Goal: Communication & Community: Answer question/provide support

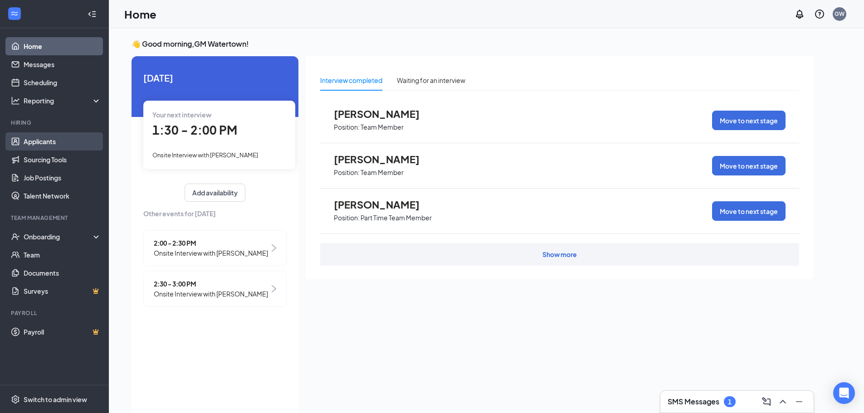
click at [45, 140] on link "Applicants" at bounding box center [63, 141] width 78 height 18
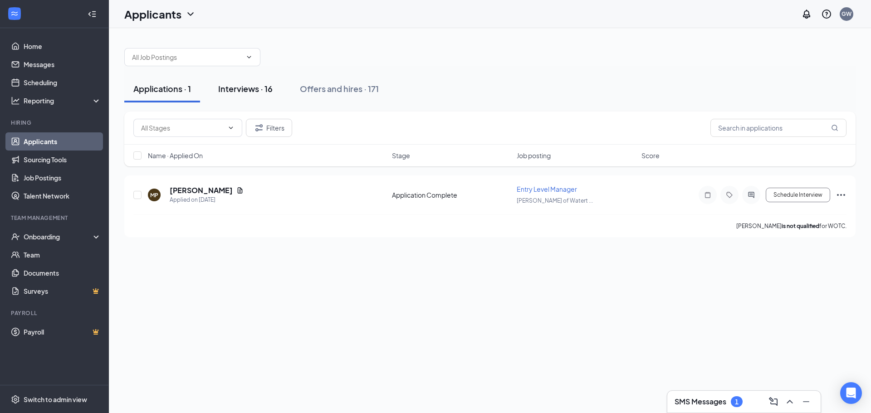
click at [250, 89] on div "Interviews · 16" at bounding box center [245, 88] width 54 height 11
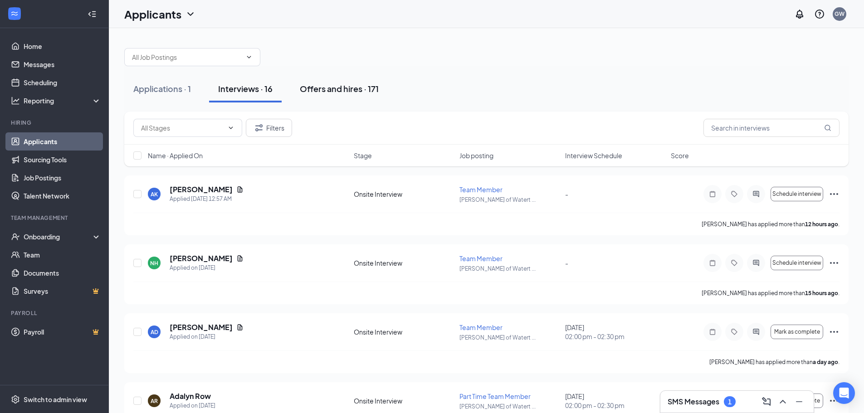
click at [324, 89] on div "Offers and hires · 171" at bounding box center [339, 88] width 79 height 11
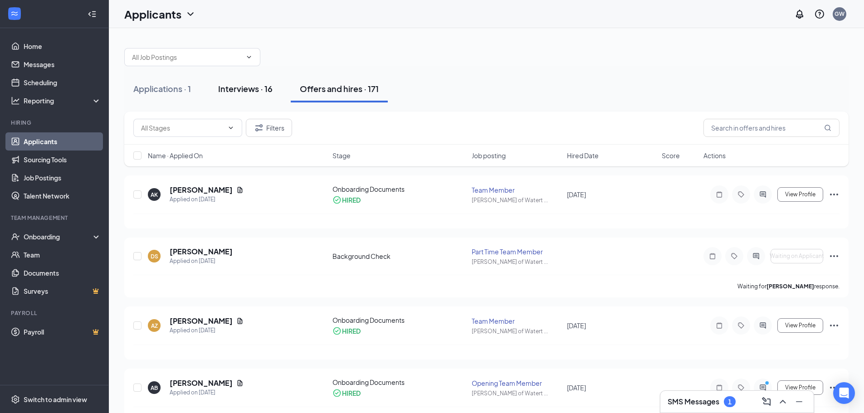
click at [239, 90] on div "Interviews · 16" at bounding box center [245, 88] width 54 height 11
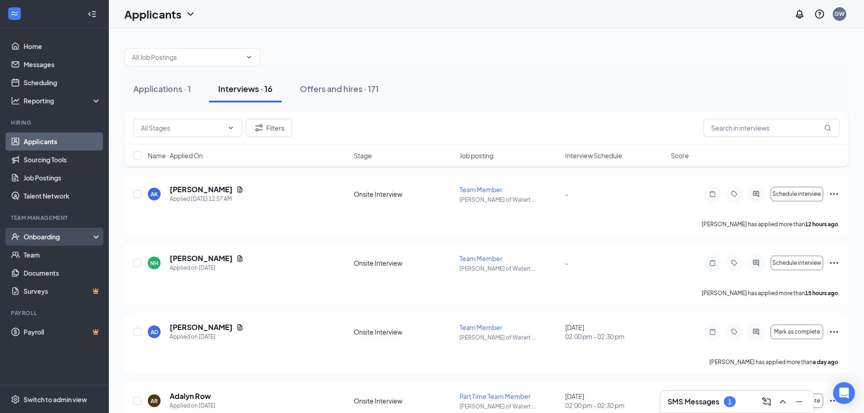
click at [49, 246] on div "Onboarding" at bounding box center [54, 237] width 109 height 18
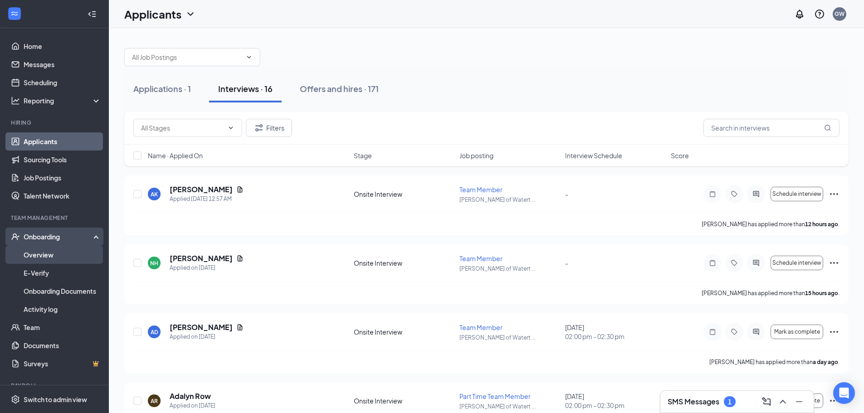
click at [49, 258] on link "Overview" at bounding box center [63, 255] width 78 height 18
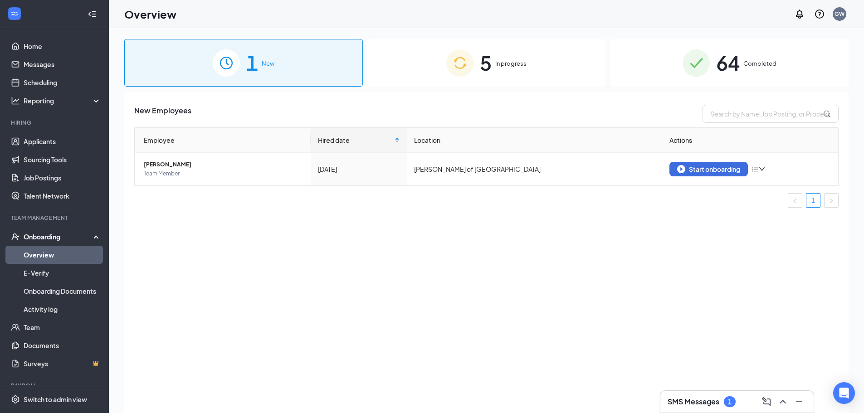
click at [503, 63] on span "In progress" at bounding box center [510, 63] width 31 height 9
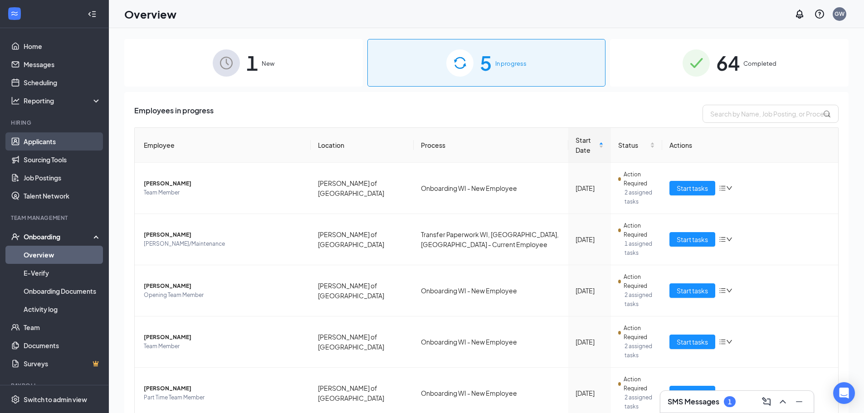
click at [55, 139] on link "Applicants" at bounding box center [63, 141] width 78 height 18
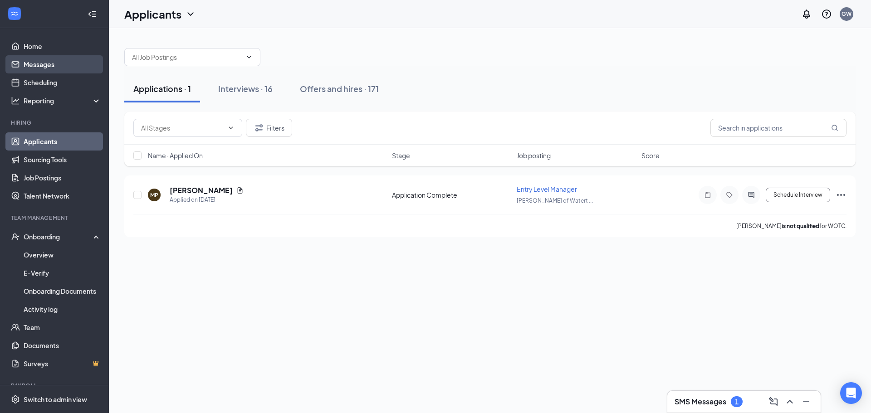
click at [42, 62] on link "Messages" at bounding box center [63, 64] width 78 height 18
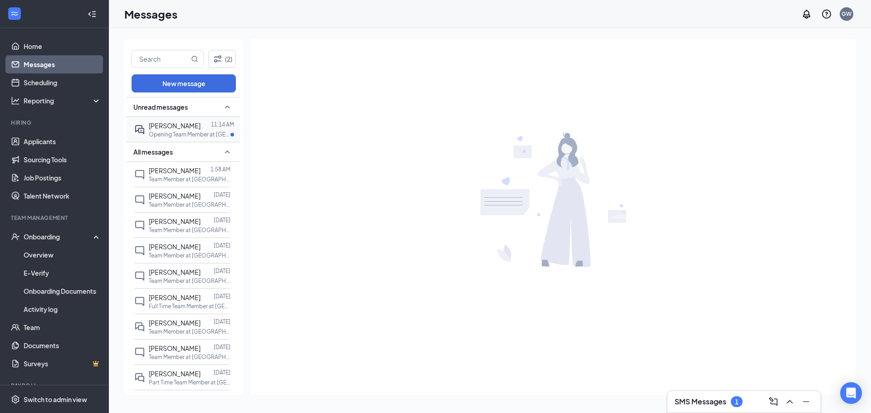
click at [187, 129] on span "[PERSON_NAME]" at bounding box center [175, 126] width 52 height 8
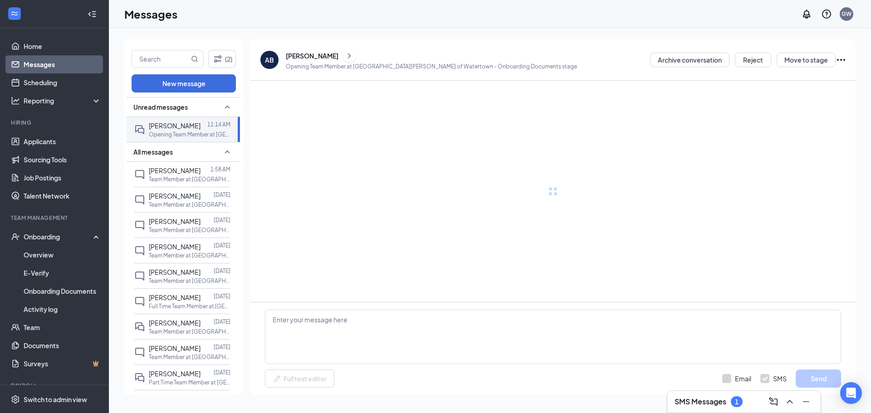
scroll to position [397, 0]
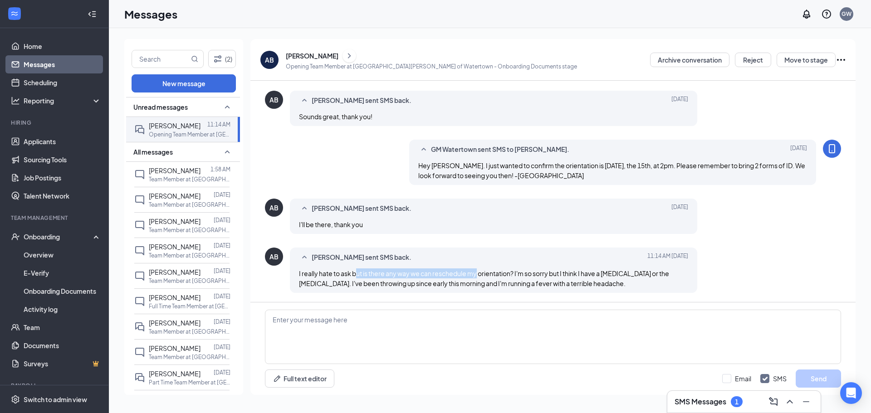
drag, startPoint x: 360, startPoint y: 273, endPoint x: 476, endPoint y: 276, distance: 116.2
click at [476, 276] on span "I really hate to ask but is there any way we can reschedule my orientation? I'm…" at bounding box center [484, 278] width 370 height 18
click at [522, 290] on div "[PERSON_NAME] sent SMS back. [DATE] 11:14 AM I really hate to ask but is there …" at bounding box center [493, 270] width 407 height 45
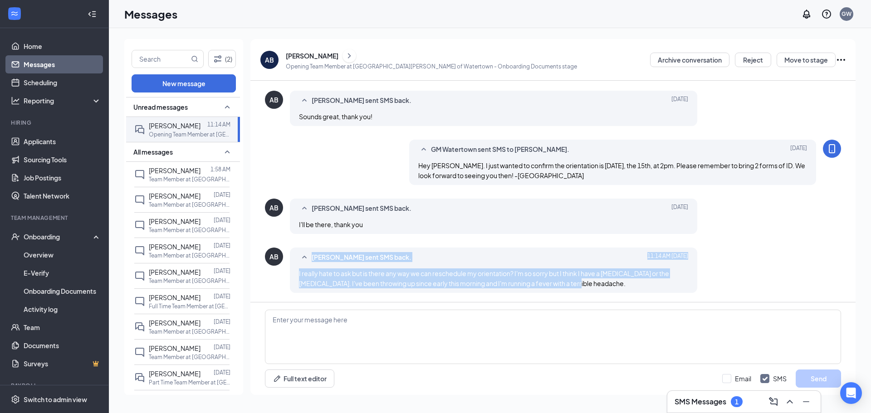
drag, startPoint x: 588, startPoint y: 280, endPoint x: 286, endPoint y: 264, distance: 302.1
click at [286, 264] on div "AB [PERSON_NAME] sent SMS back. [DATE] 11:14 AM I really hate to ask but is the…" at bounding box center [553, 273] width 576 height 50
click at [500, 277] on span "I really hate to ask but is there any way we can reschedule my orientation? I'm…" at bounding box center [484, 278] width 370 height 18
drag, startPoint x: 587, startPoint y: 287, endPoint x: 369, endPoint y: 259, distance: 219.1
click at [369, 259] on div "[PERSON_NAME] sent SMS back. [DATE] 11:14 AM I really hate to ask but is there …" at bounding box center [493, 270] width 407 height 45
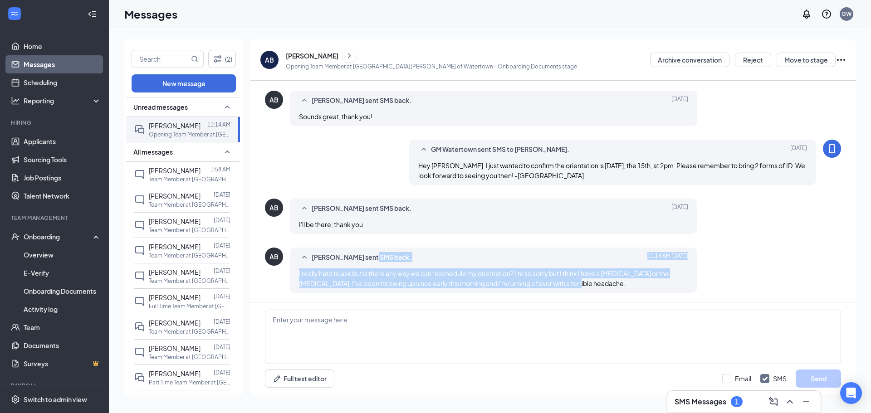
click at [674, 286] on div "I really hate to ask but is there any way we can reschedule my orientation? I'm…" at bounding box center [493, 279] width 389 height 20
drag, startPoint x: 579, startPoint y: 281, endPoint x: 301, endPoint y: 261, distance: 279.2
click at [301, 261] on div "[PERSON_NAME] sent SMS back. [DATE] 11:14 AM I really hate to ask but is there …" at bounding box center [493, 270] width 407 height 45
click at [428, 270] on span "I really hate to ask but is there any way we can reschedule my orientation? I'm…" at bounding box center [484, 278] width 370 height 18
drag, startPoint x: 581, startPoint y: 281, endPoint x: 301, endPoint y: 257, distance: 280.5
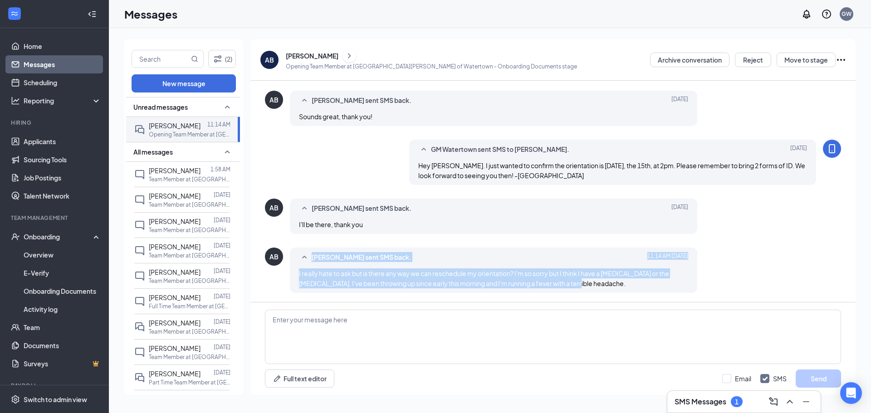
click at [301, 257] on div "[PERSON_NAME] sent SMS back. [DATE] 11:14 AM I really hate to ask but is there …" at bounding box center [493, 270] width 407 height 45
click at [534, 286] on span "I really hate to ask but is there any way we can reschedule my orientation? I'm…" at bounding box center [484, 278] width 370 height 18
drag, startPoint x: 405, startPoint y: 272, endPoint x: 518, endPoint y: 288, distance: 114.5
click at [518, 288] on div "I really hate to ask but is there any way we can reschedule my orientation? I'm…" at bounding box center [493, 279] width 389 height 20
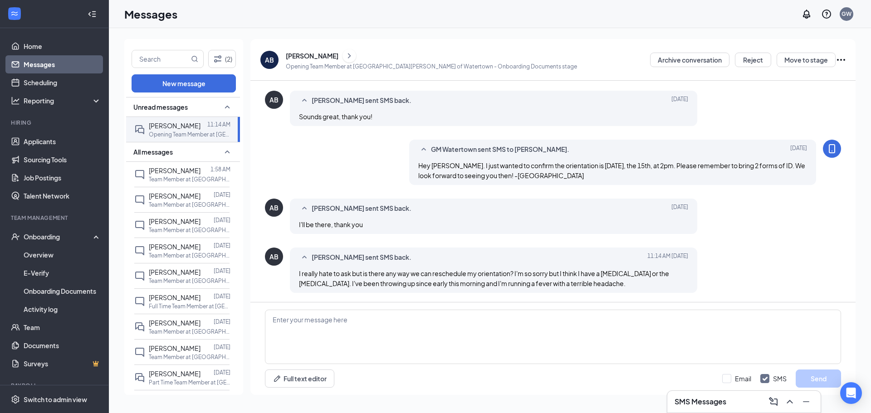
click at [559, 283] on span "I really hate to ask but is there any way we can reschedule my orientation? I'm…" at bounding box center [484, 278] width 370 height 18
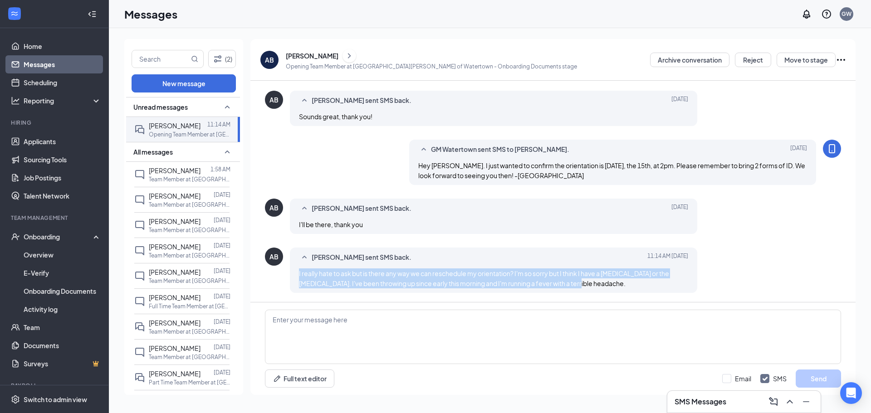
drag, startPoint x: 584, startPoint y: 282, endPoint x: 299, endPoint y: 270, distance: 285.1
click at [299, 270] on div "I really hate to ask but is there any way we can reschedule my orientation? I'm…" at bounding box center [493, 279] width 389 height 20
click at [421, 281] on span "I really hate to ask but is there any way we can reschedule my orientation? I'm…" at bounding box center [484, 278] width 370 height 18
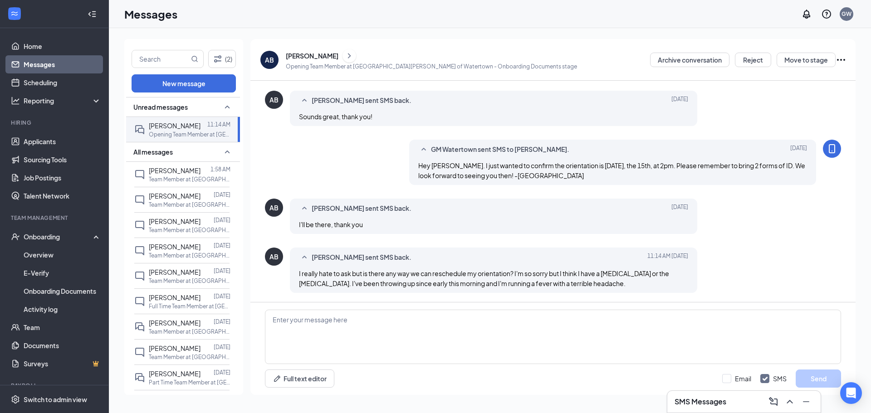
click at [577, 283] on div "I really hate to ask but is there any way we can reschedule my orientation? I'm…" at bounding box center [493, 279] width 389 height 20
click at [39, 82] on link "Scheduling" at bounding box center [63, 82] width 78 height 18
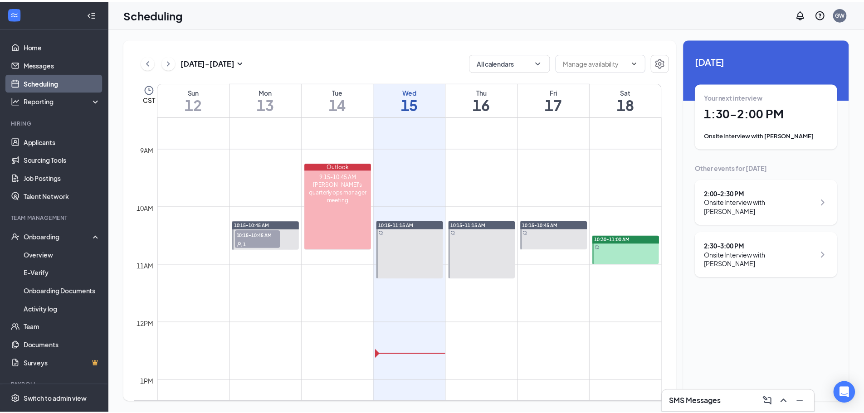
scroll to position [627, 0]
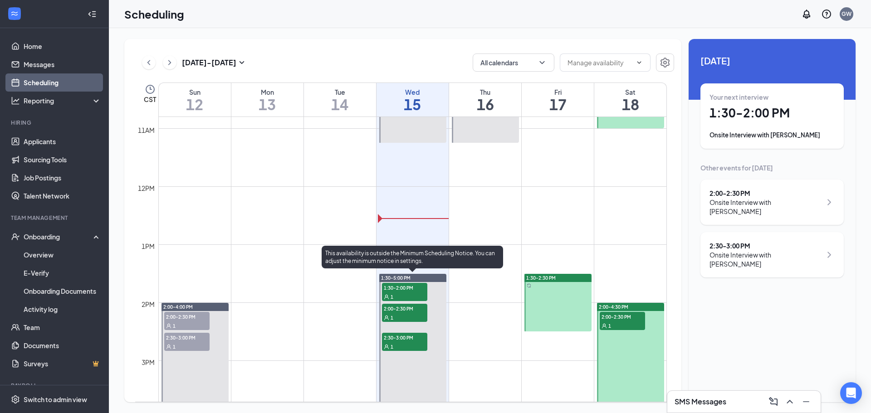
click at [404, 293] on div "1" at bounding box center [404, 296] width 45 height 9
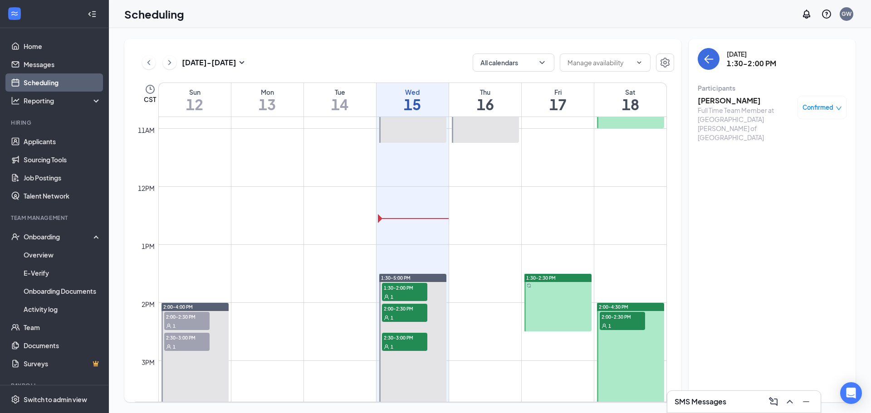
click at [821, 112] on span "Confirmed" at bounding box center [818, 107] width 31 height 9
click at [785, 183] on span "Cancel" at bounding box center [780, 183] width 21 height 10
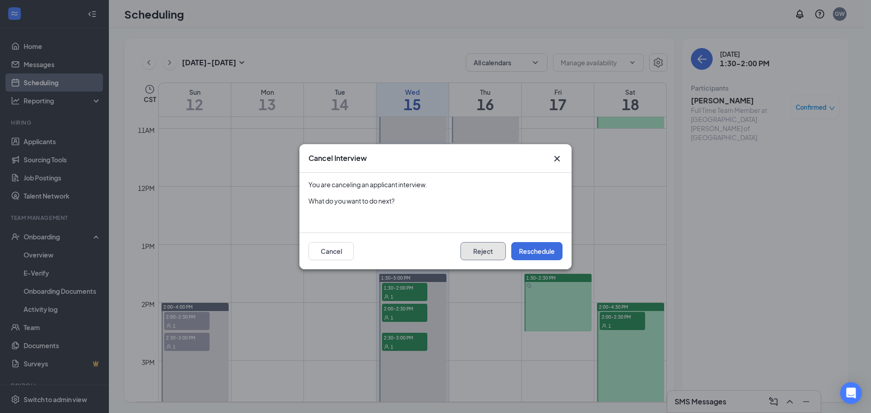
click at [479, 254] on button "Reject" at bounding box center [482, 251] width 45 height 18
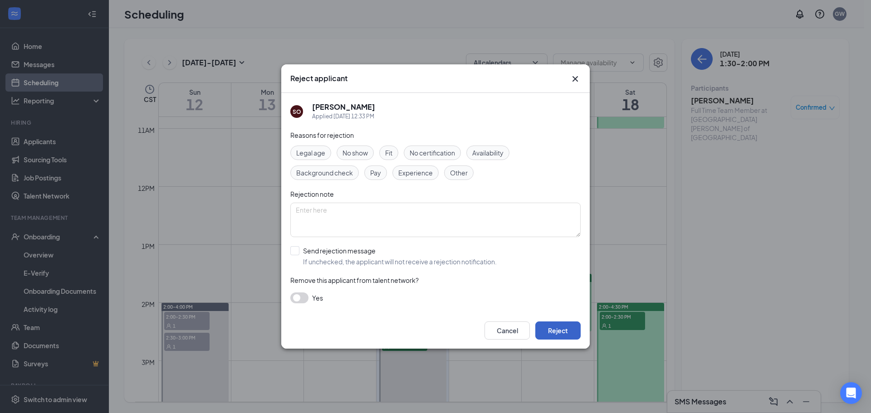
click at [557, 329] on button "Reject" at bounding box center [557, 331] width 45 height 18
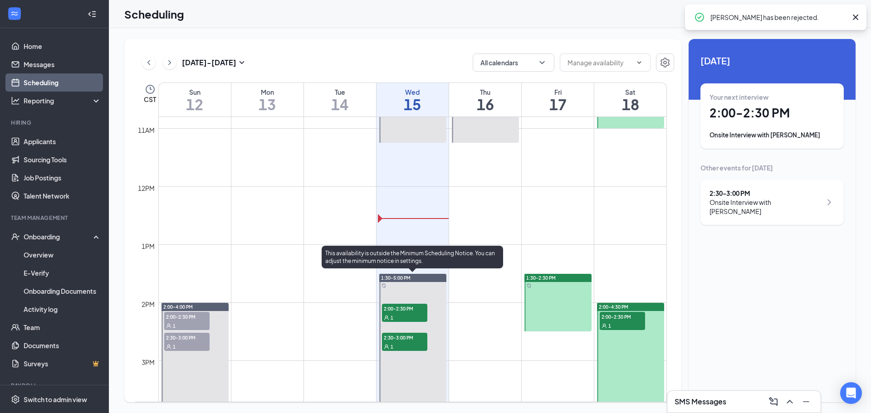
click at [402, 315] on div "1" at bounding box center [404, 317] width 45 height 9
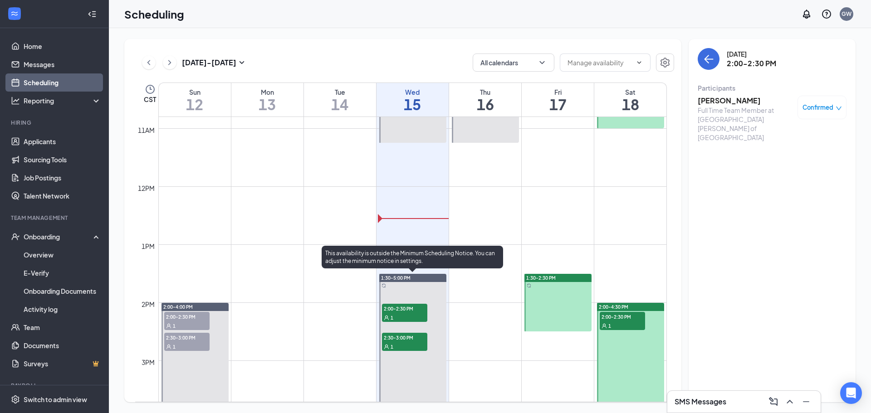
click at [412, 341] on span "2:30-3:00 PM" at bounding box center [404, 337] width 45 height 9
click at [410, 319] on div "1" at bounding box center [404, 317] width 45 height 9
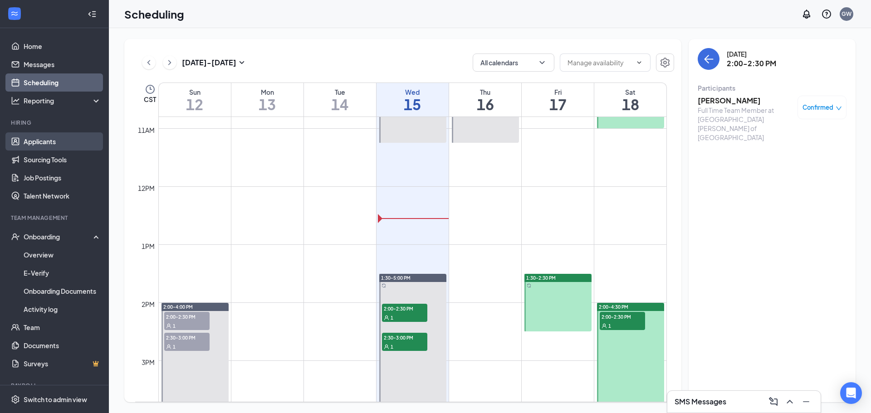
click at [44, 135] on link "Applicants" at bounding box center [63, 141] width 78 height 18
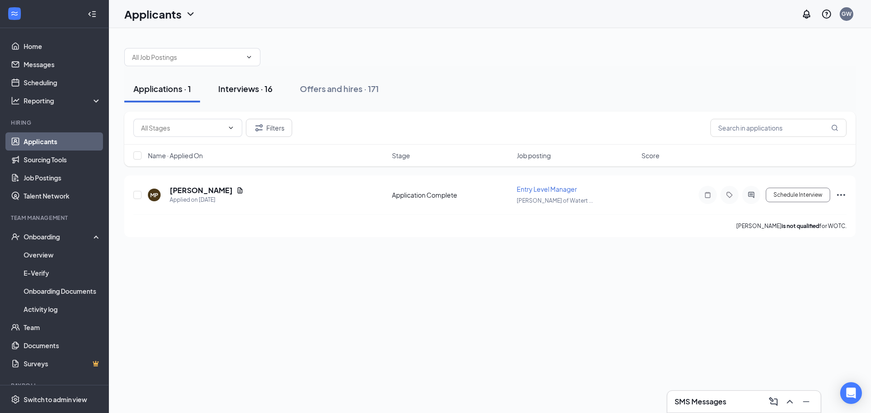
click at [242, 88] on div "Interviews · 16" at bounding box center [245, 88] width 54 height 11
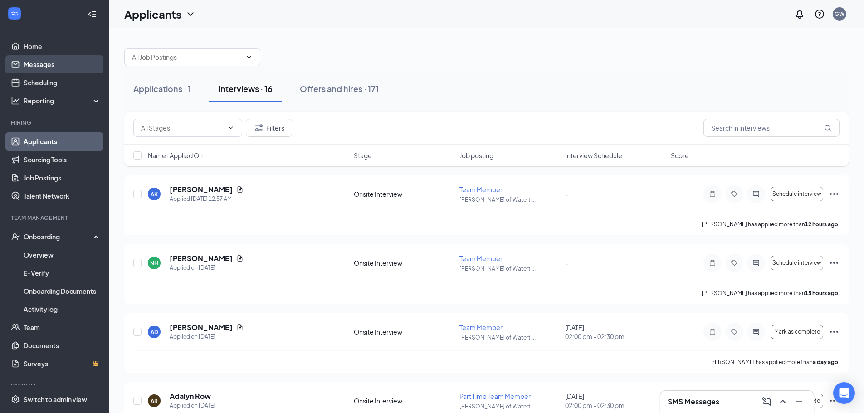
click at [51, 67] on link "Messages" at bounding box center [63, 64] width 78 height 18
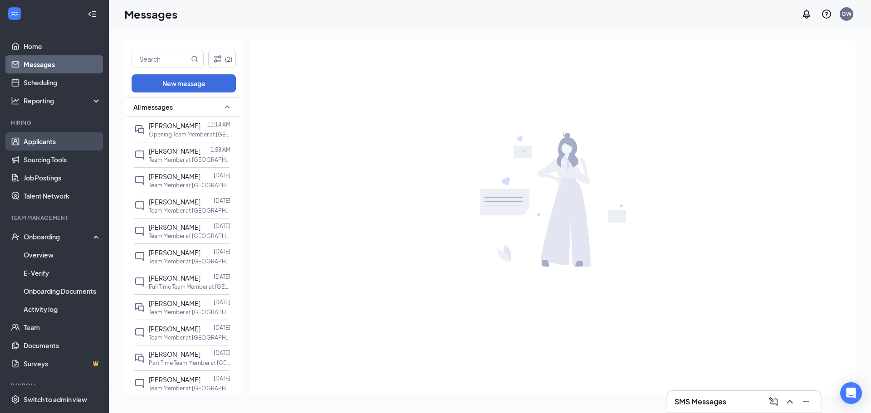
click at [51, 135] on link "Applicants" at bounding box center [63, 141] width 78 height 18
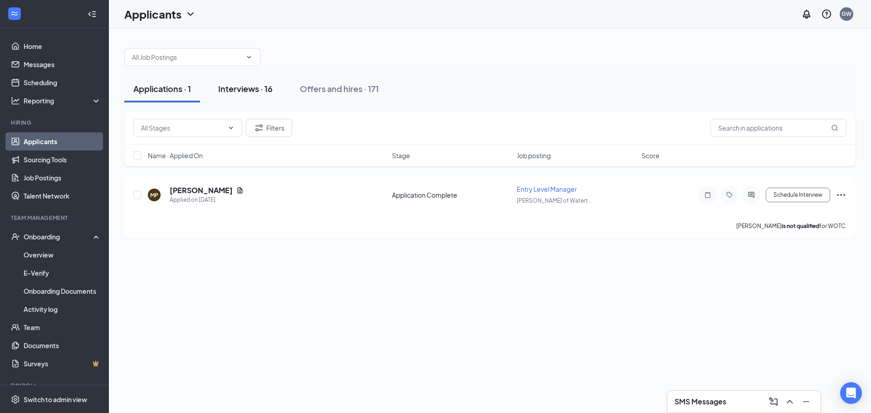
click at [261, 90] on div "Interviews · 16" at bounding box center [245, 88] width 54 height 11
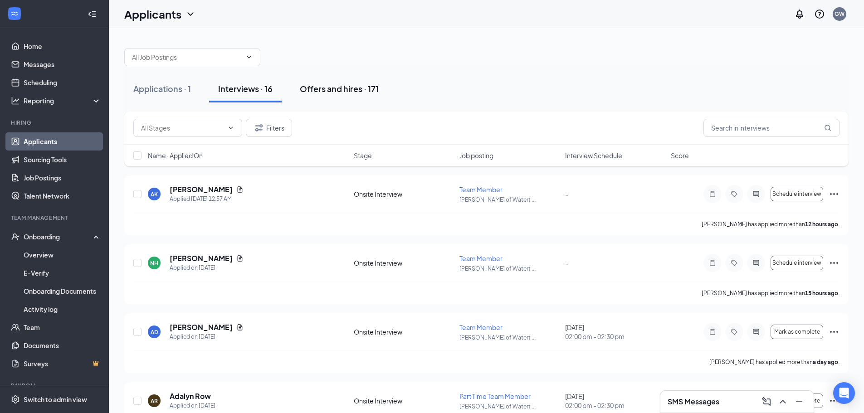
click at [363, 86] on div "Offers and hires · 171" at bounding box center [339, 88] width 79 height 11
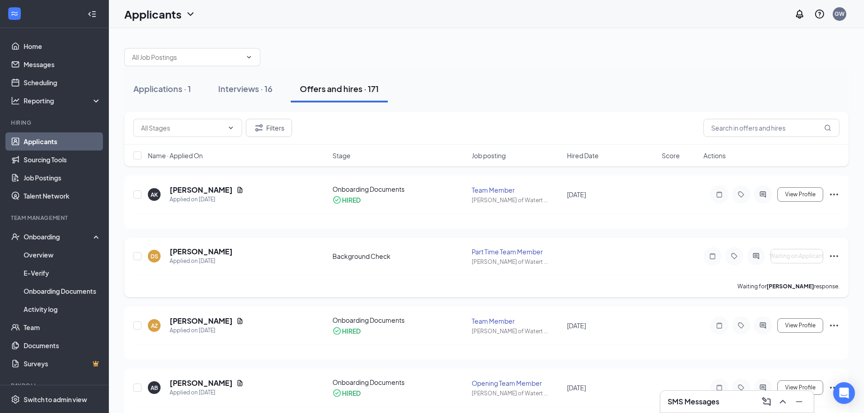
drag, startPoint x: 847, startPoint y: 284, endPoint x: 706, endPoint y: 290, distance: 141.2
click at [706, 290] on div "DS [PERSON_NAME] Applied on [DATE] Background Check Part Time Team Member [PERS…" at bounding box center [486, 268] width 725 height 60
click at [654, 290] on div "Waiting for [PERSON_NAME] response." at bounding box center [486, 286] width 706 height 23
click at [235, 88] on div "Interviews · 16" at bounding box center [245, 88] width 54 height 11
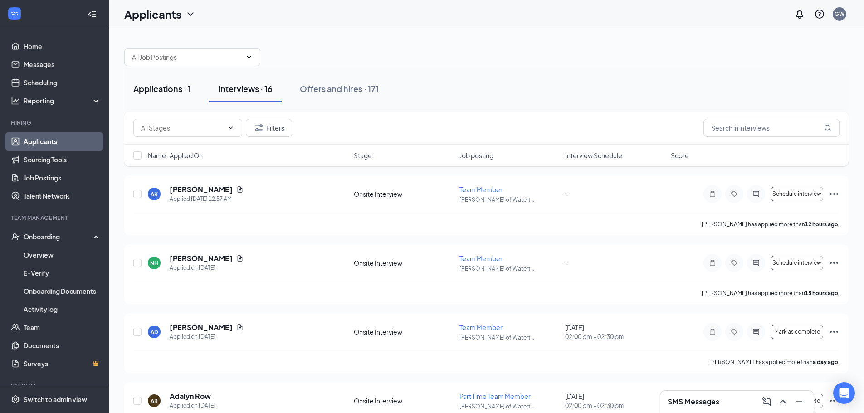
click at [159, 91] on div "Applications · 1" at bounding box center [162, 88] width 58 height 11
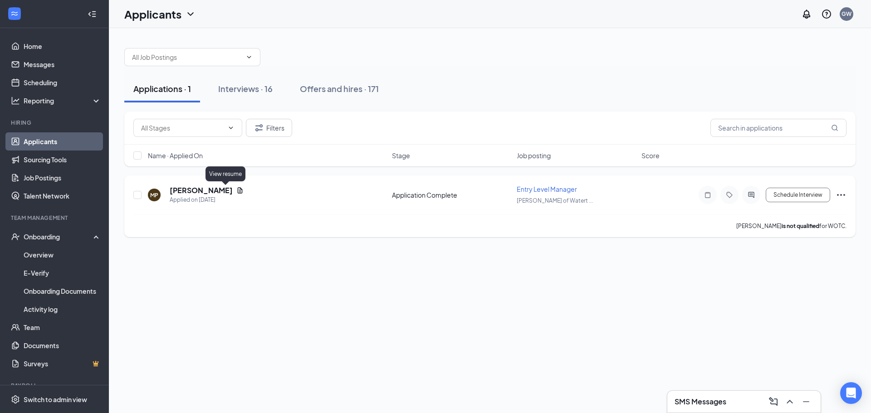
click at [236, 188] on icon "Document" at bounding box center [239, 190] width 7 height 7
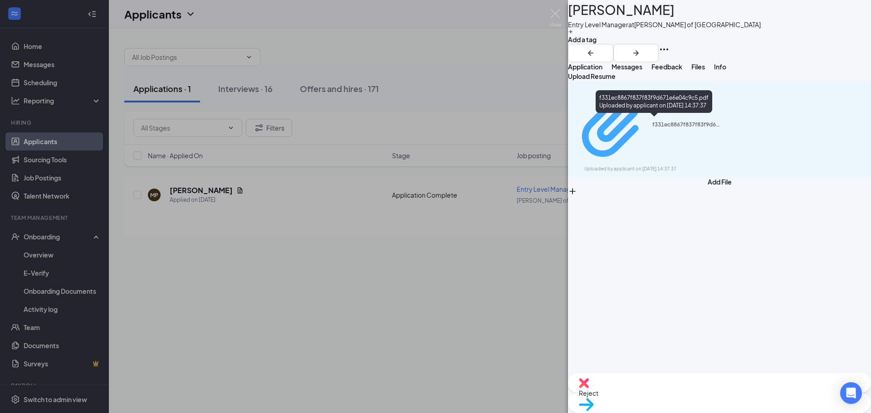
click at [652, 123] on div "f331ec8867f837f83f9d671e6e04c9c5.pdf" at bounding box center [686, 124] width 68 height 7
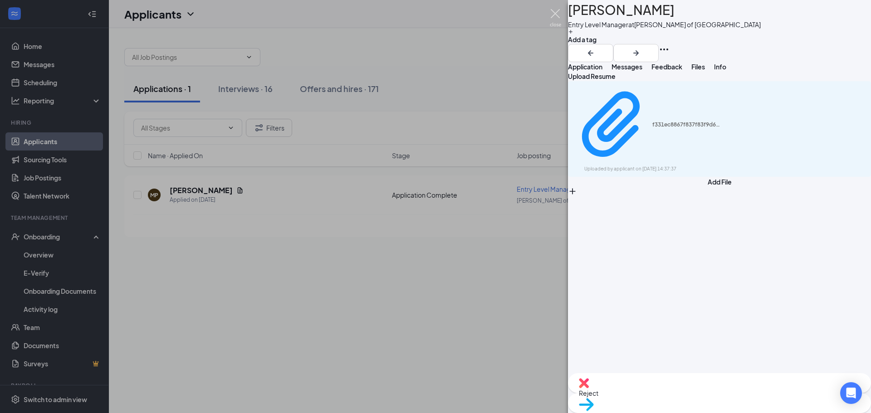
click at [557, 11] on img at bounding box center [555, 18] width 11 height 18
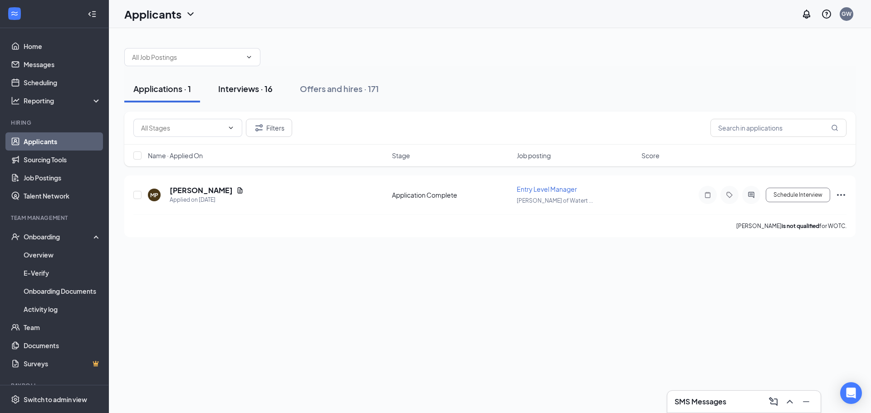
click at [262, 87] on div "Interviews · 16" at bounding box center [245, 88] width 54 height 11
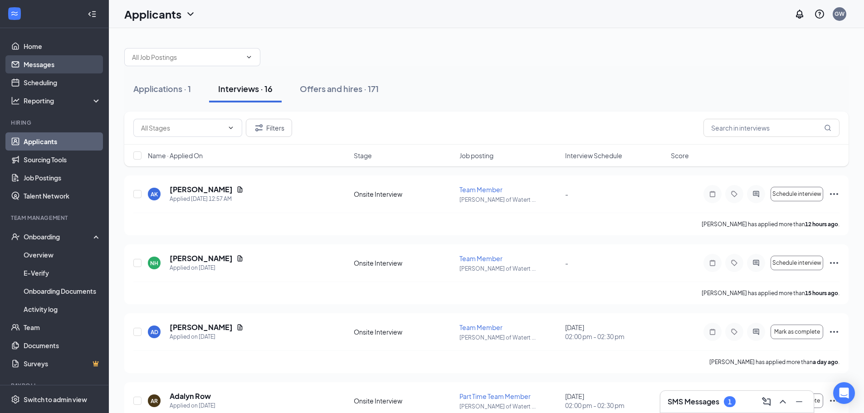
click at [49, 64] on link "Messages" at bounding box center [63, 64] width 78 height 18
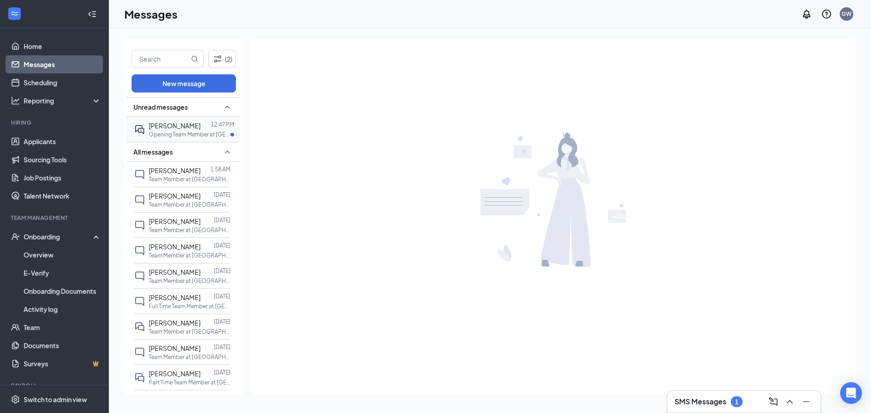
click at [173, 128] on span "[PERSON_NAME]" at bounding box center [175, 126] width 52 height 8
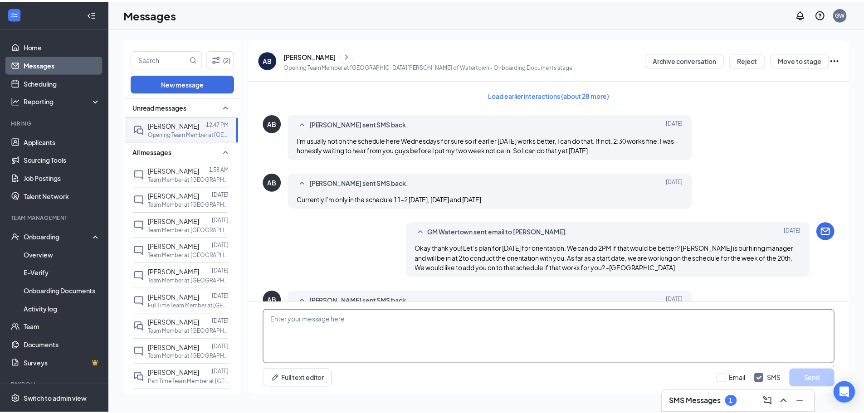
scroll to position [387, 0]
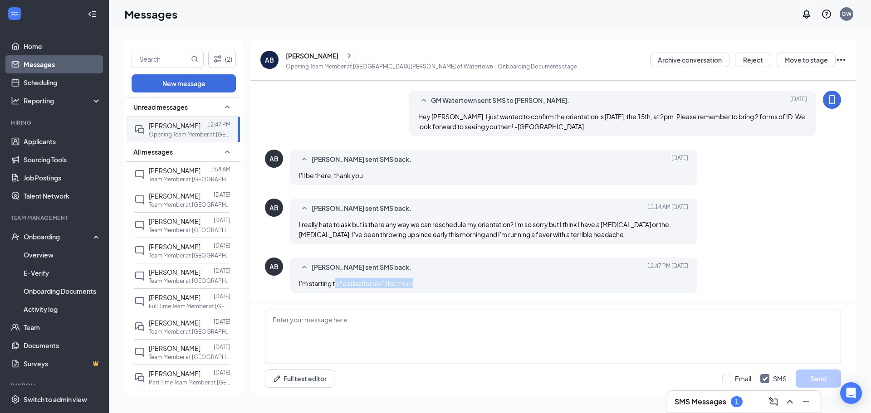
drag, startPoint x: 343, startPoint y: 283, endPoint x: 426, endPoint y: 291, distance: 83.9
click at [426, 291] on div "[PERSON_NAME] sent SMS back. [DATE] 12:47 PM I'm starting to feel better so I'l…" at bounding box center [493, 275] width 407 height 35
click at [426, 287] on div "I'm starting to feel better so I'll be there" at bounding box center [493, 284] width 389 height 10
click at [56, 235] on div "Onboarding" at bounding box center [59, 236] width 70 height 9
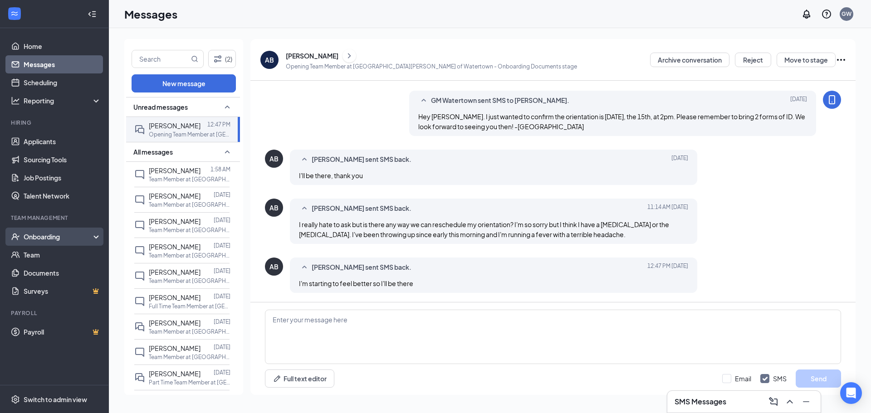
click at [53, 242] on div "Onboarding" at bounding box center [54, 237] width 109 height 18
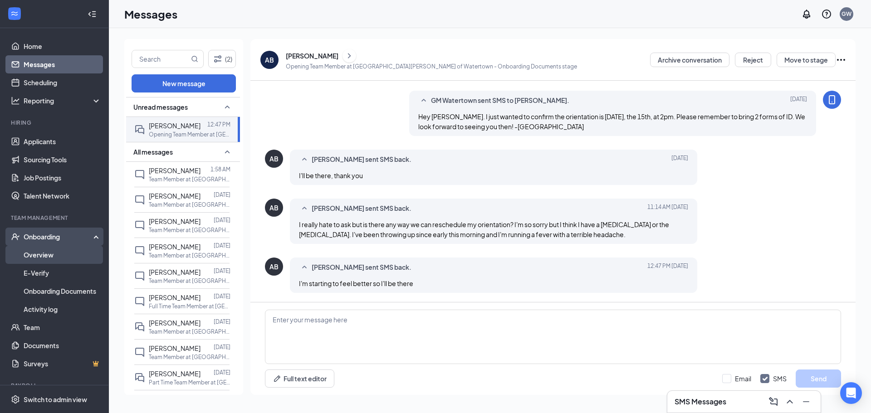
click at [45, 252] on link "Overview" at bounding box center [63, 255] width 78 height 18
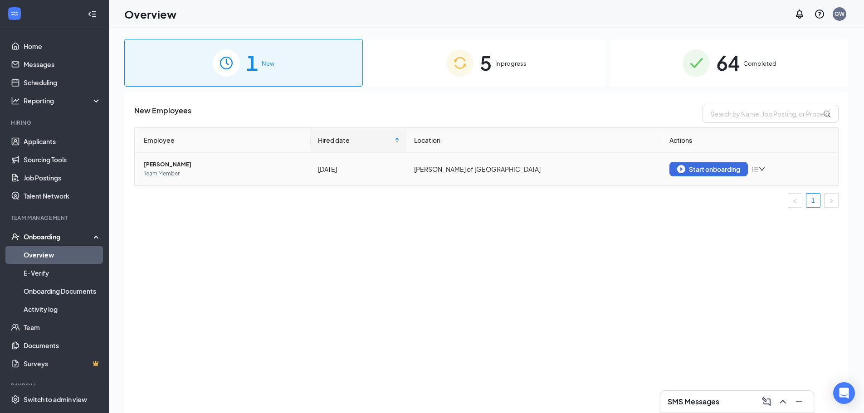
click at [186, 173] on span "Team Member" at bounding box center [224, 173] width 160 height 9
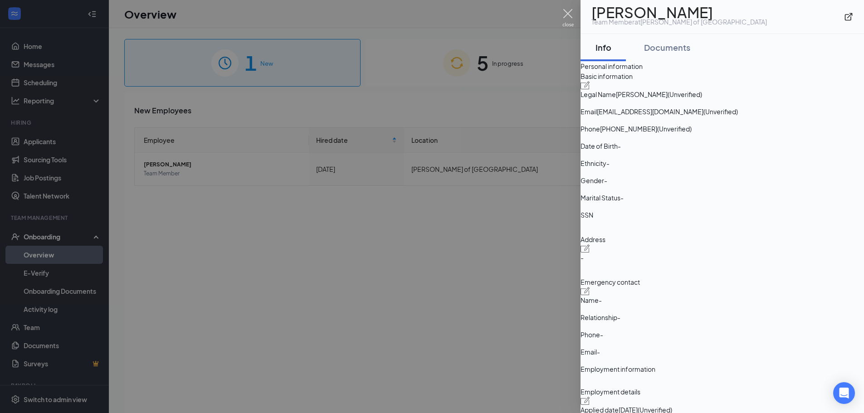
click at [570, 14] on img at bounding box center [568, 18] width 11 height 18
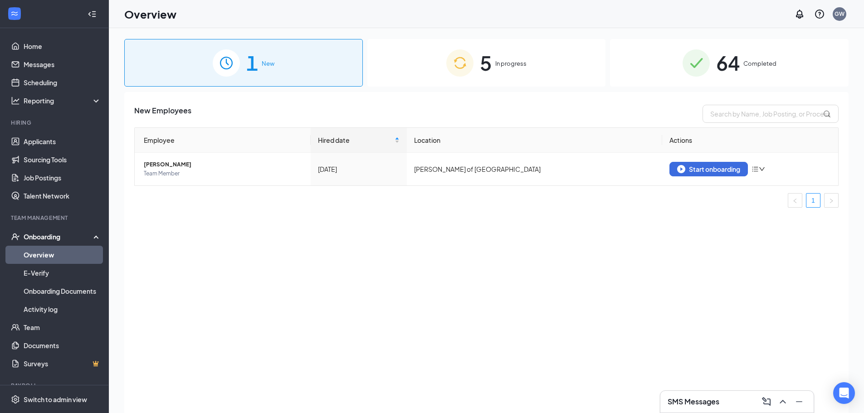
click at [530, 62] on div "5 In progress" at bounding box center [486, 63] width 239 height 48
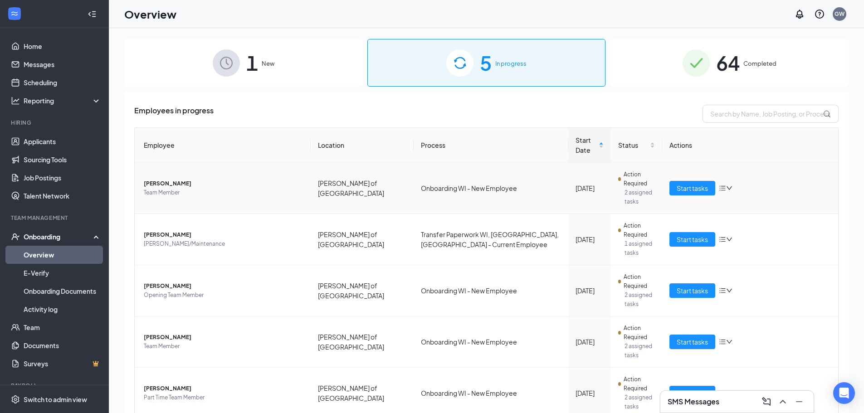
click at [171, 182] on span "[PERSON_NAME]" at bounding box center [224, 183] width 160 height 9
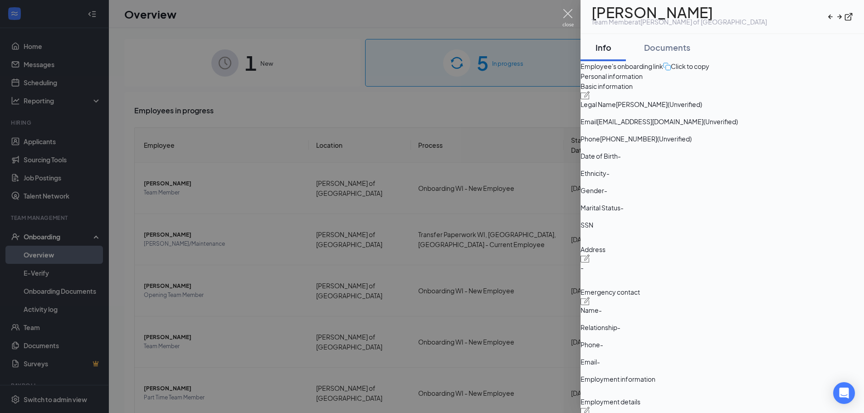
click at [563, 13] on img at bounding box center [568, 18] width 11 height 18
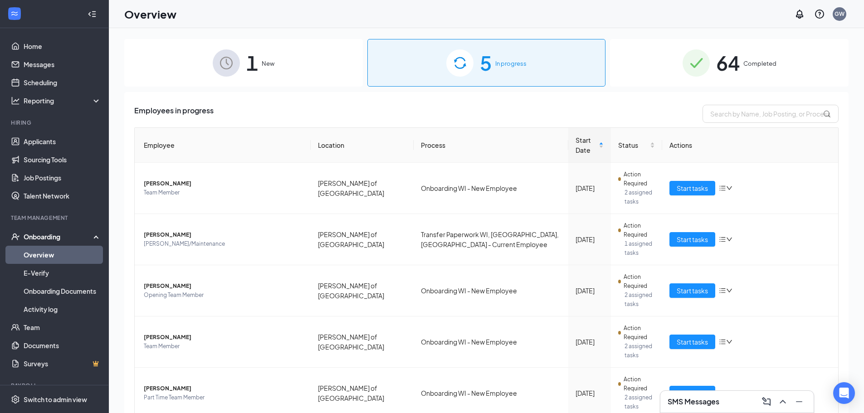
click at [267, 60] on span "New" at bounding box center [268, 63] width 13 height 9
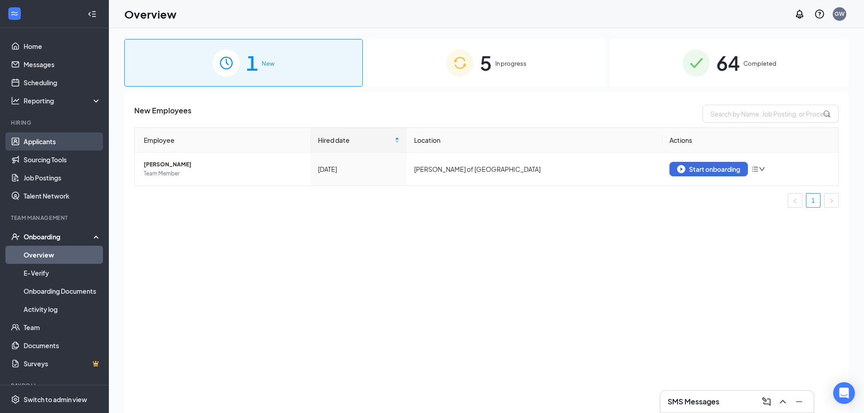
click at [46, 139] on link "Applicants" at bounding box center [63, 141] width 78 height 18
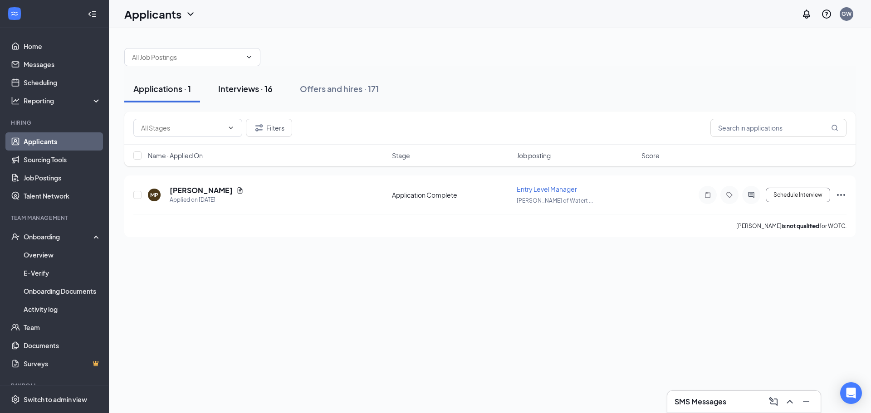
click at [259, 90] on div "Interviews · 16" at bounding box center [245, 88] width 54 height 11
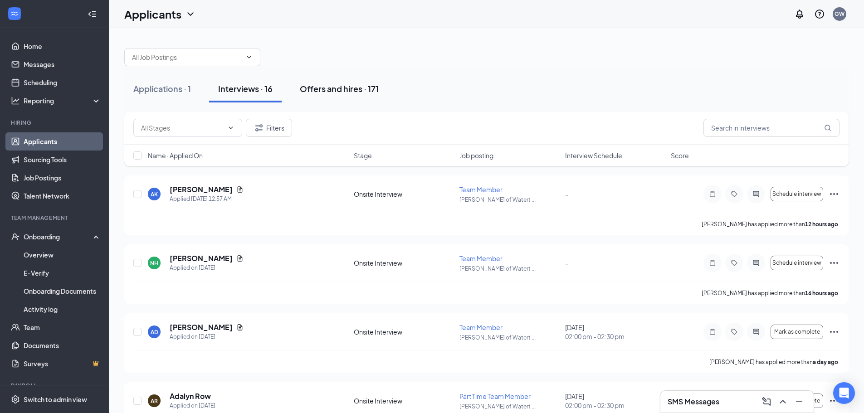
click at [330, 96] on button "Offers and hires · 171" at bounding box center [339, 88] width 97 height 27
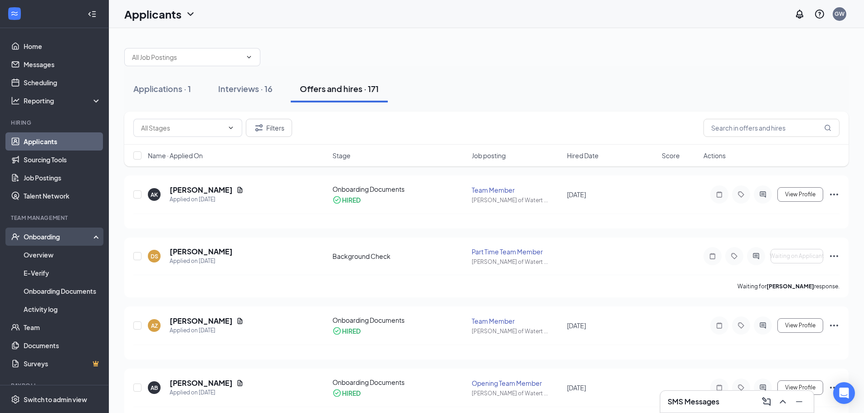
click at [54, 240] on div "Onboarding" at bounding box center [59, 236] width 70 height 9
click at [54, 242] on div "Onboarding" at bounding box center [54, 237] width 109 height 18
click at [50, 255] on link "Overview" at bounding box center [63, 255] width 78 height 18
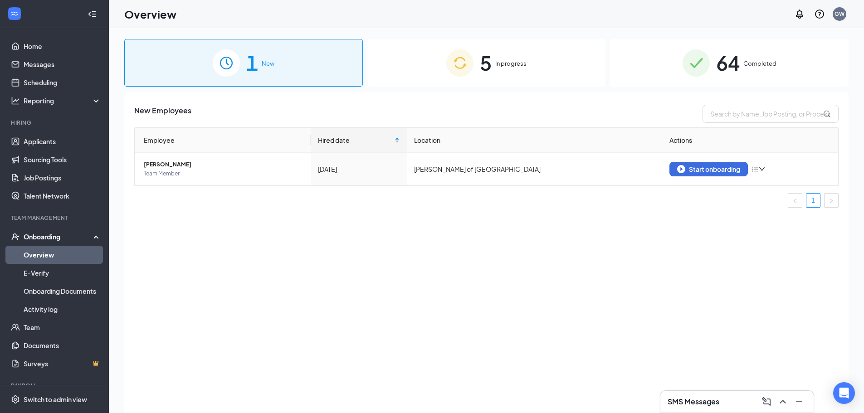
click at [486, 77] on span "5" at bounding box center [486, 62] width 12 height 31
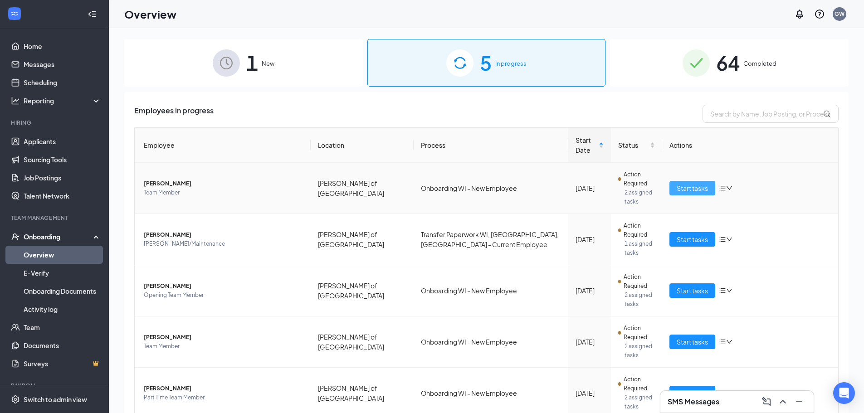
click at [685, 185] on span "Start tasks" at bounding box center [692, 188] width 31 height 10
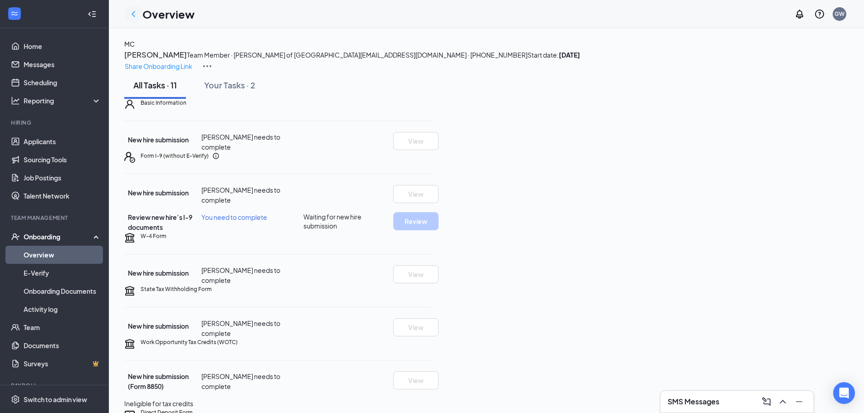
click at [137, 15] on icon "ChevronLeft" at bounding box center [133, 14] width 11 height 11
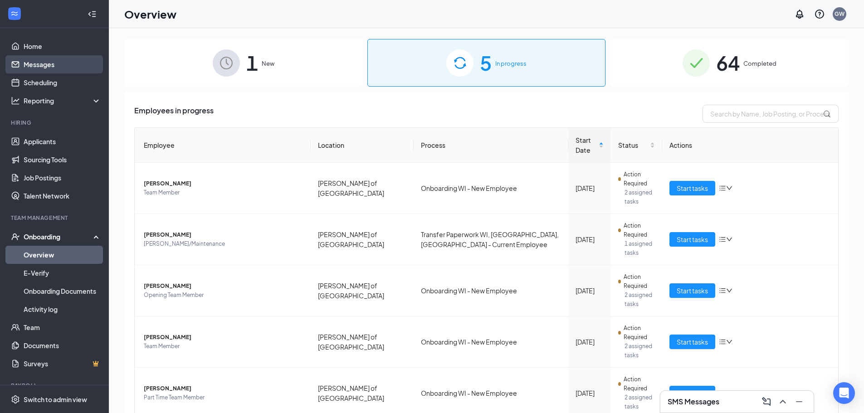
click at [49, 68] on link "Messages" at bounding box center [63, 64] width 78 height 18
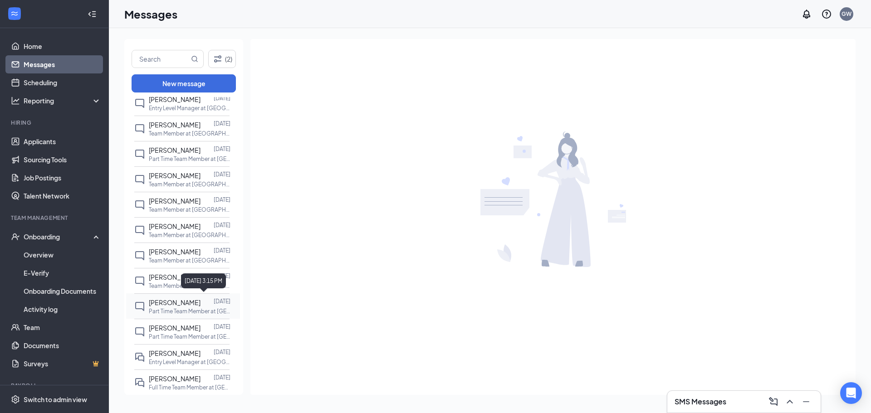
scroll to position [360, 0]
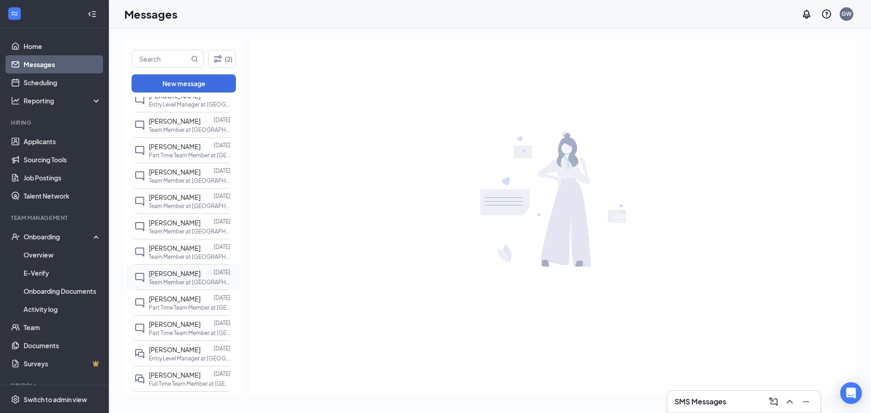
click at [175, 278] on div "[PERSON_NAME]" at bounding box center [175, 274] width 52 height 10
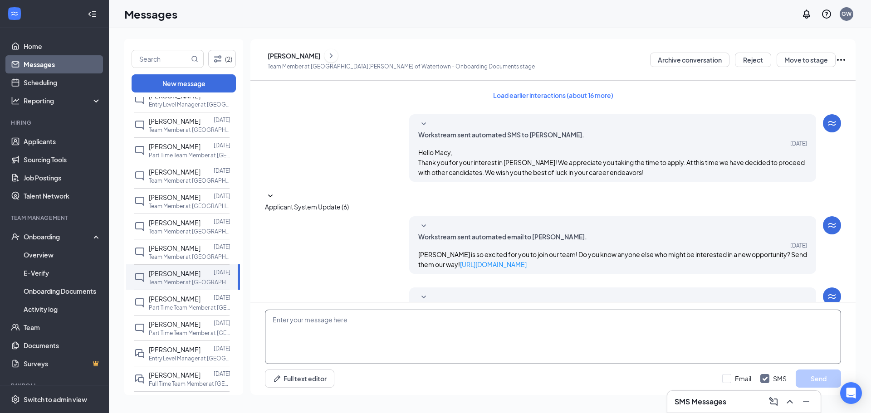
click at [363, 331] on textarea at bounding box center [553, 337] width 576 height 54
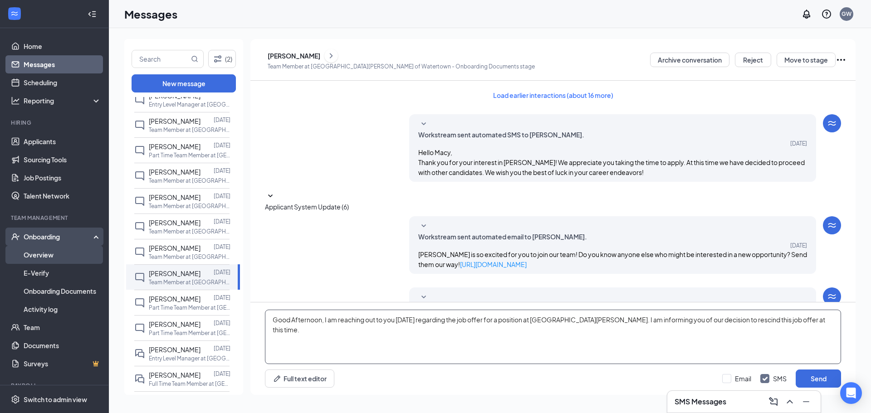
type textarea "Good Afternoon, I am reaching out to you [DATE] regarding the job offer for a p…"
click at [39, 258] on link "Overview" at bounding box center [63, 255] width 78 height 18
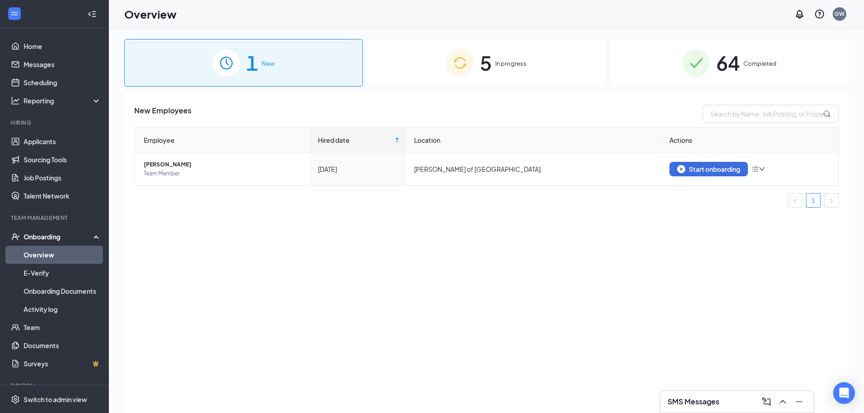
drag, startPoint x: 564, startPoint y: 65, endPoint x: 544, endPoint y: 68, distance: 20.6
click at [556, 66] on div "5 In progress" at bounding box center [486, 63] width 239 height 48
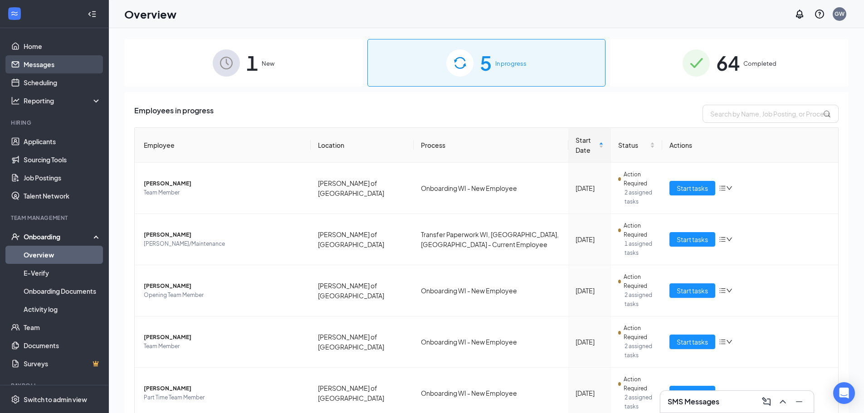
click at [47, 69] on link "Messages" at bounding box center [63, 64] width 78 height 18
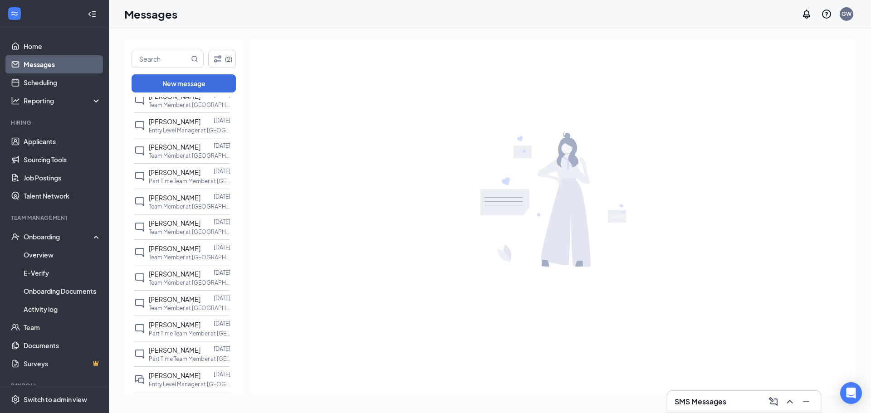
scroll to position [343, 0]
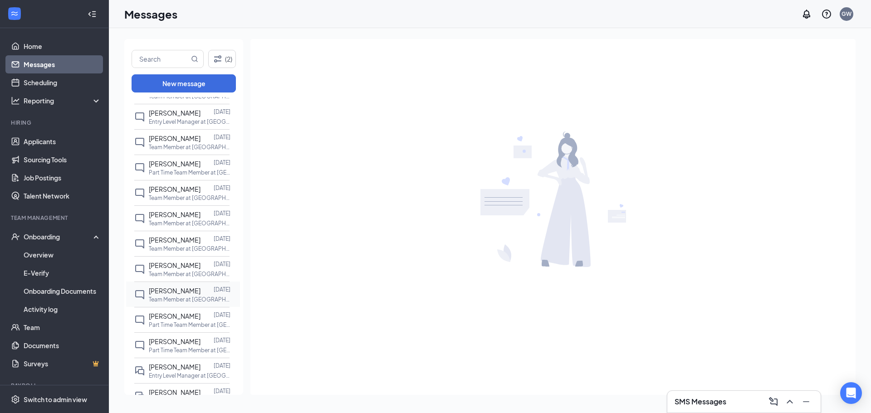
click at [186, 298] on p "Team Member at [GEOGRAPHIC_DATA][PERSON_NAME] of [GEOGRAPHIC_DATA]" at bounding box center [190, 300] width 82 height 8
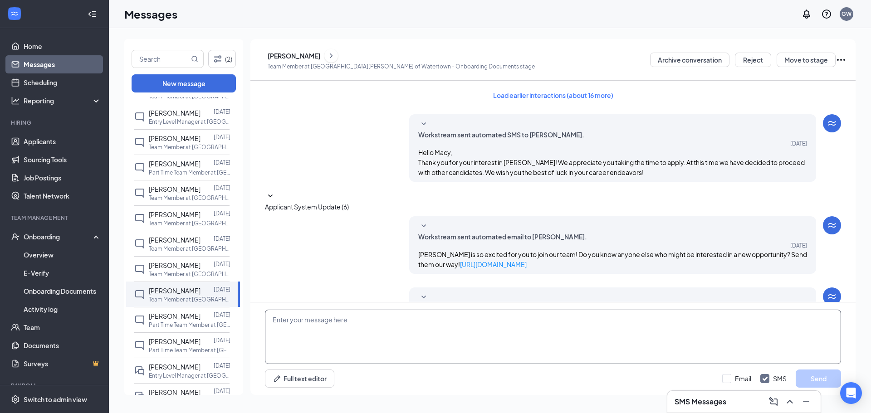
click at [381, 349] on textarea at bounding box center [553, 337] width 576 height 54
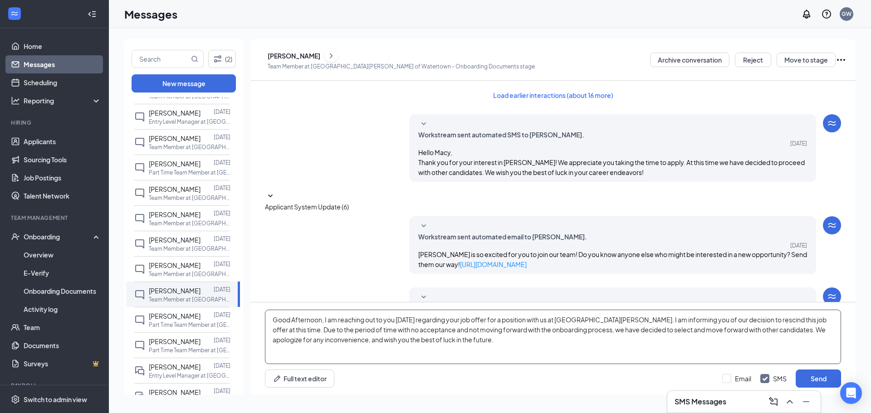
drag, startPoint x: 466, startPoint y: 320, endPoint x: 473, endPoint y: 318, distance: 6.9
click at [473, 318] on textarea "Good Afternoon, I am reaching out to you [DATE] regarding your job offer for a …" at bounding box center [553, 337] width 576 height 54
click at [491, 333] on textarea "Good Afternoon, I am reaching out to you [DATE] regarding your job offer for a …" at bounding box center [553, 337] width 576 height 54
click at [725, 321] on textarea "Good Afternoon, I am reaching out to you [DATE] regarding your job offer for a …" at bounding box center [553, 337] width 576 height 54
click at [340, 336] on textarea "Good Afternoon, I am reaching out to you [DATE] regarding your job offer for a …" at bounding box center [553, 337] width 576 height 54
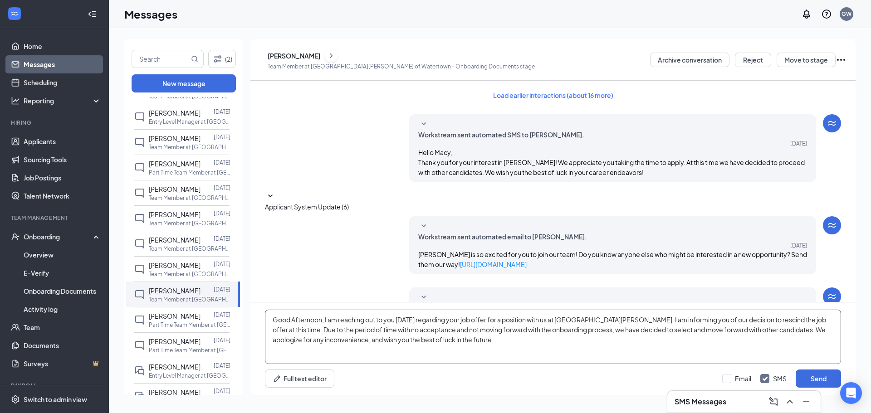
click at [417, 340] on textarea "Good Afternoon, I am reaching out to you [DATE] regarding your job offer for a …" at bounding box center [553, 337] width 576 height 54
click at [377, 330] on textarea "Good Afternoon, I am reaching out to you [DATE] regarding your job offer for a …" at bounding box center [553, 337] width 576 height 54
click at [570, 331] on textarea "Good Afternoon, I am reaching out to you [DATE] regarding your job offer for a …" at bounding box center [553, 337] width 576 height 54
click at [623, 331] on textarea "Good Afternoon, I am reaching out to you [DATE] regarding your job offer for a …" at bounding box center [553, 337] width 576 height 54
click at [420, 339] on textarea "Good Afternoon, I am reaching out to you [DATE] regarding your job offer for a …" at bounding box center [553, 337] width 576 height 54
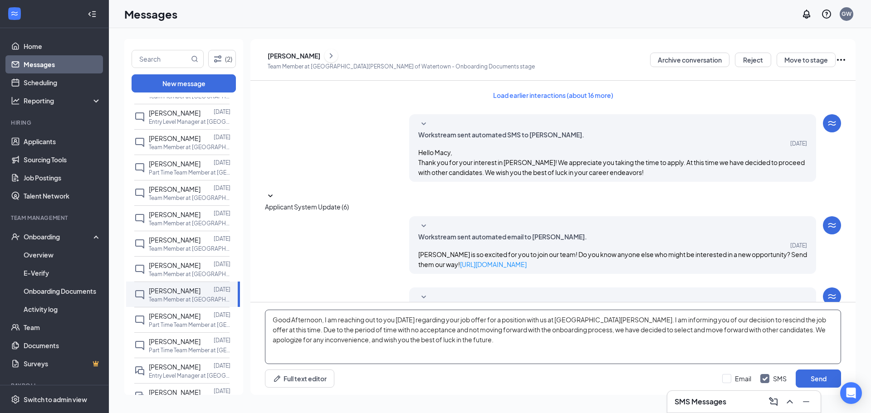
click at [456, 343] on textarea "Good Afternoon, I am reaching out to you [DATE] regarding your job offer for a …" at bounding box center [553, 337] width 576 height 54
type textarea "Good Afternoon, I am reaching out to you [DATE] regarding your job offer for a …"
click at [725, 379] on input "Email" at bounding box center [736, 378] width 29 height 9
checkbox input "true"
click at [375, 331] on textarea "Good Afternoon, I am reaching out to you [DATE] regarding your job offer for a …" at bounding box center [553, 337] width 576 height 54
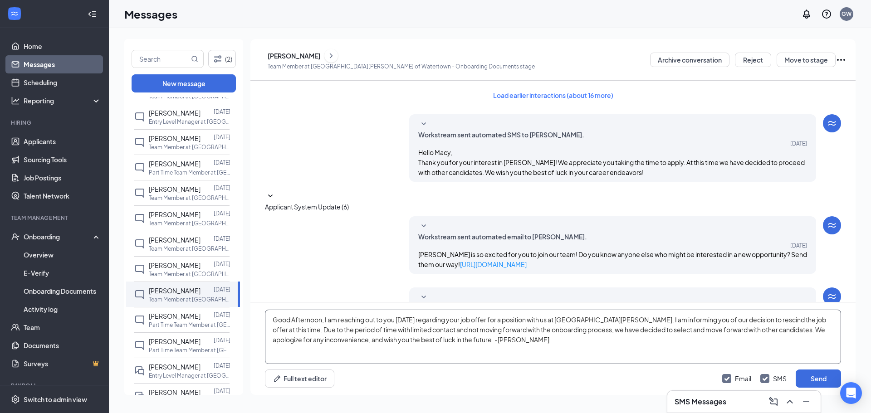
click at [523, 344] on textarea "Good Afternoon, I am reaching out to you [DATE] regarding your job offer for a …" at bounding box center [553, 337] width 576 height 54
click at [647, 332] on textarea "Good Afternoon, I am reaching out to you [DATE] regarding your job offer for a …" at bounding box center [553, 337] width 576 height 54
click at [700, 332] on textarea "Good Afternoon, I am reaching out to you [DATE] regarding your job offer for a …" at bounding box center [553, 337] width 576 height 54
click at [730, 330] on textarea "Good Afternoon, I am reaching out to you [DATE] regarding your job offer for a …" at bounding box center [553, 337] width 576 height 54
type textarea "Good Afternoon, I am reaching out to you [DATE] regarding your job offer for a …"
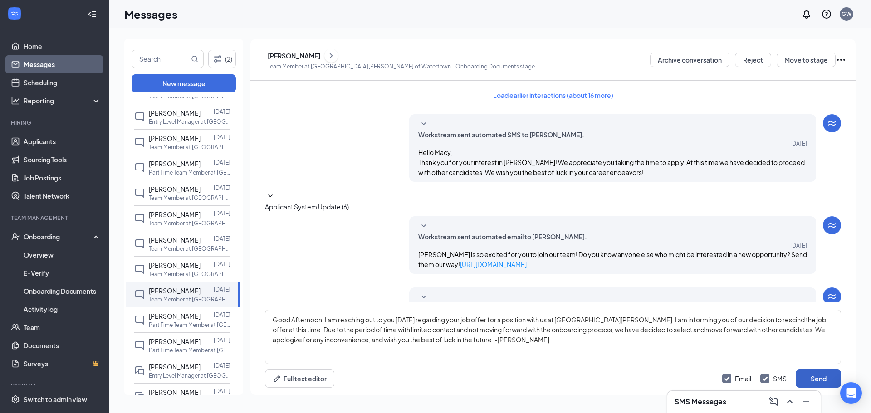
click at [819, 382] on button "Send" at bounding box center [818, 379] width 45 height 18
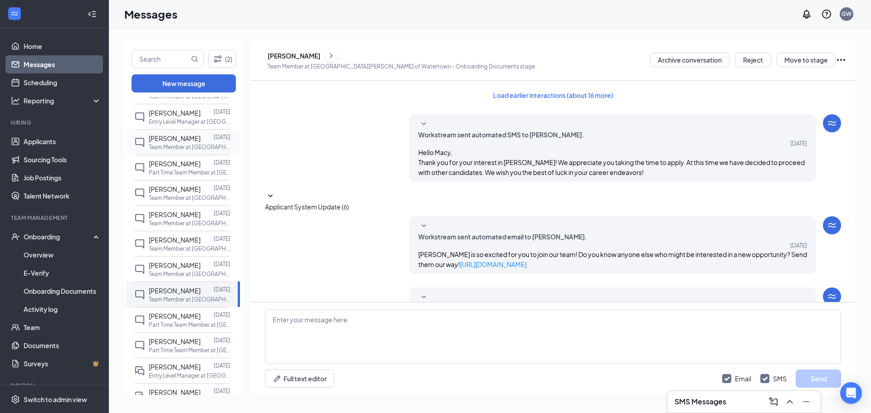
scroll to position [152, 0]
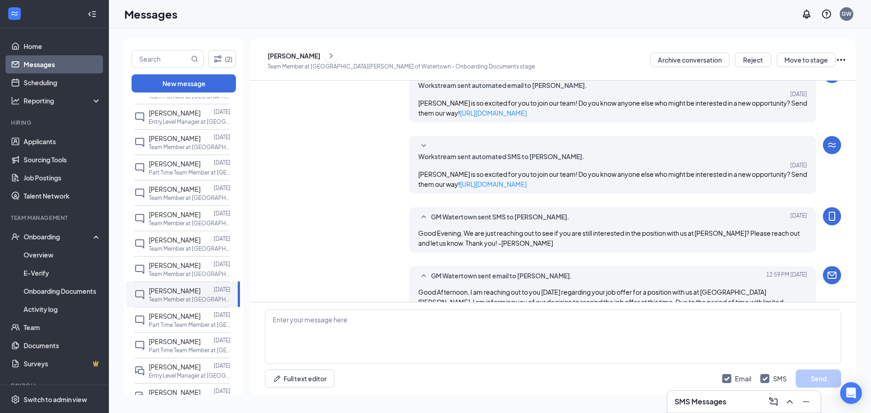
click at [305, 59] on div "[PERSON_NAME]" at bounding box center [294, 55] width 53 height 9
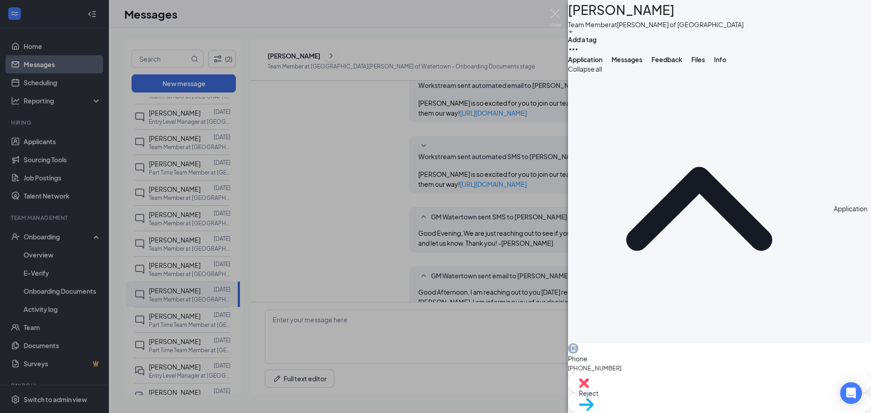
click at [579, 44] on icon "Ellipses" at bounding box center [573, 49] width 11 height 11
click at [745, 411] on span "Move to stage" at bounding box center [719, 416] width 281 height 10
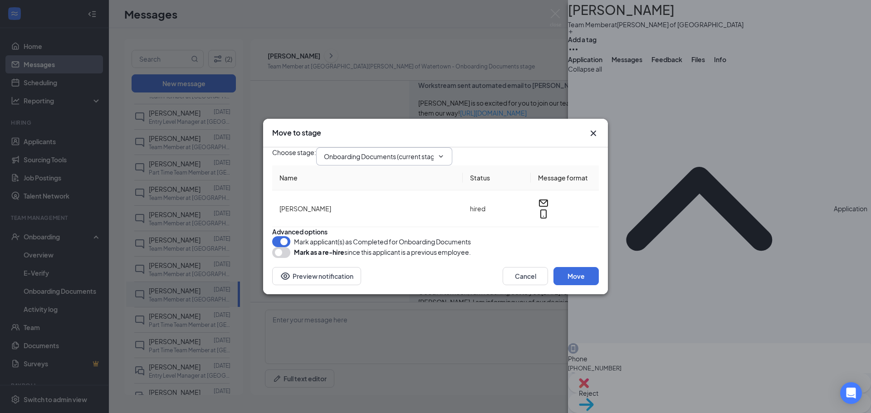
click at [445, 153] on icon "ChevronDown" at bounding box center [440, 156] width 7 height 7
click at [365, 172] on div "Application" at bounding box center [348, 177] width 34 height 10
type input "Application"
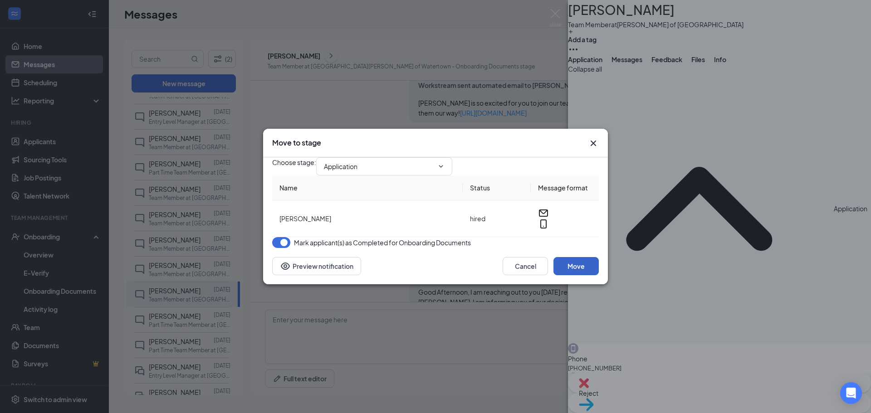
click at [572, 275] on button "Move" at bounding box center [575, 266] width 45 height 18
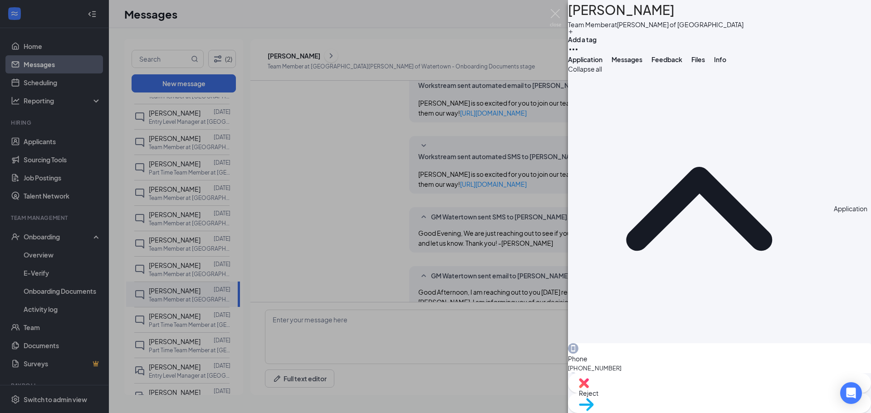
click at [678, 396] on span "Reject" at bounding box center [719, 393] width 281 height 10
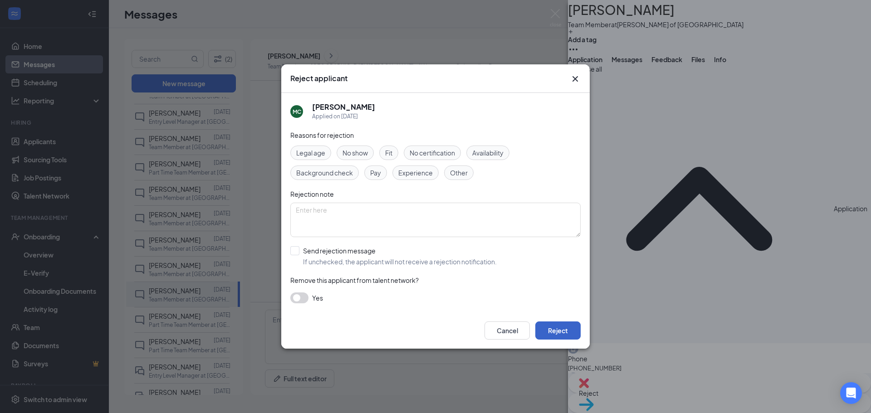
drag, startPoint x: 563, startPoint y: 331, endPoint x: 377, endPoint y: 285, distance: 190.8
click at [377, 285] on div "Reject applicant MC [PERSON_NAME] Applied on [DATE] Reasons for rejection Legal…" at bounding box center [435, 206] width 309 height 284
click at [297, 253] on input "Send rejection message If unchecked, the applicant will not receive a rejection…" at bounding box center [393, 256] width 206 height 20
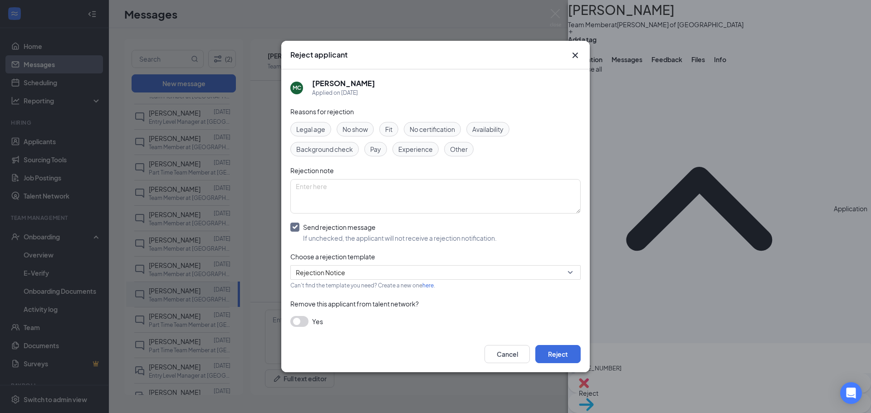
click at [297, 226] on input "Send rejection message If unchecked, the applicant will not receive a rejection…" at bounding box center [393, 233] width 206 height 20
checkbox input "false"
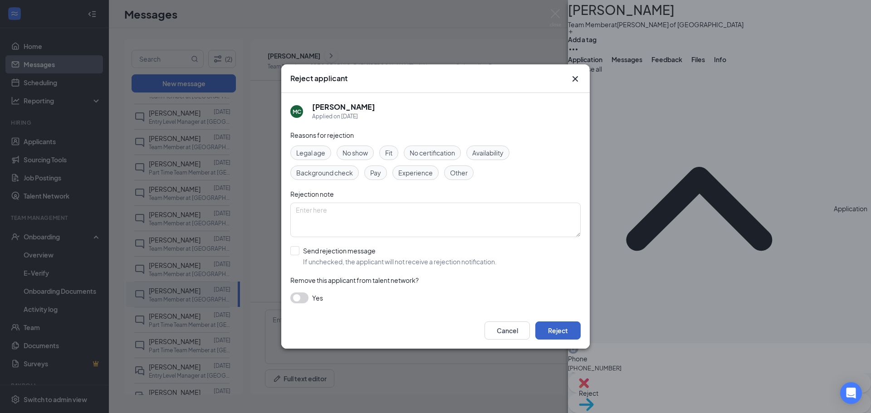
click at [559, 330] on button "Reject" at bounding box center [557, 331] width 45 height 18
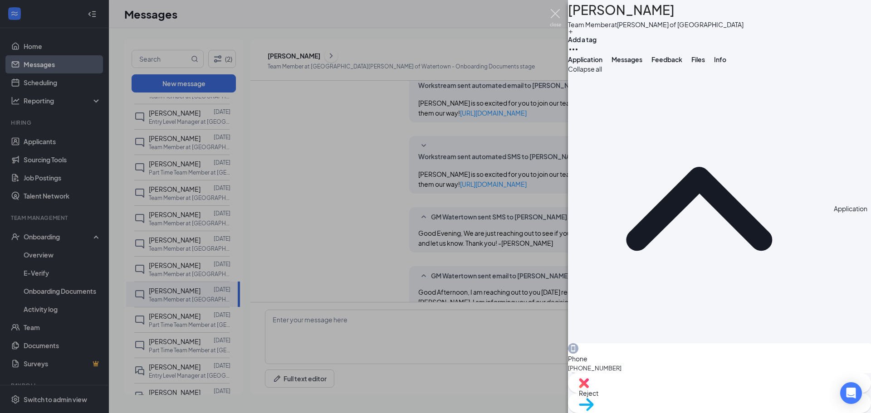
click at [556, 15] on img at bounding box center [555, 18] width 11 height 18
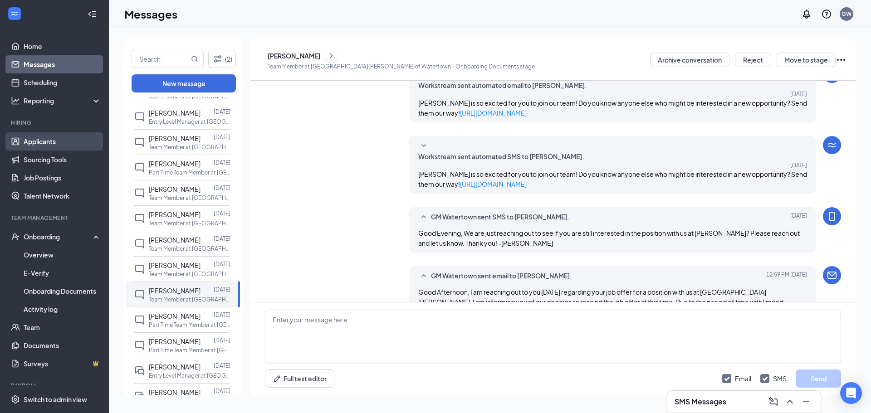
click at [49, 141] on link "Applicants" at bounding box center [63, 141] width 78 height 18
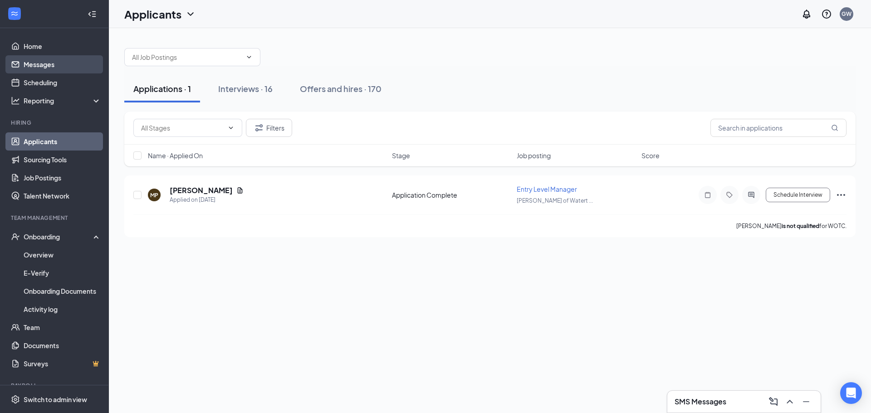
click at [46, 61] on link "Messages" at bounding box center [63, 64] width 78 height 18
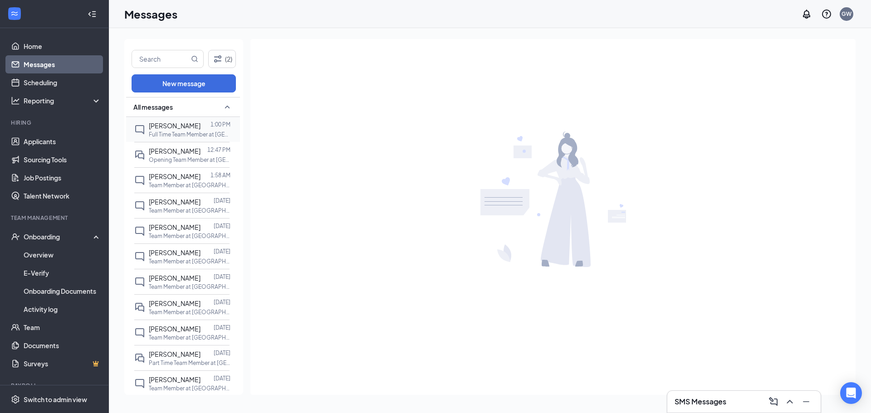
click at [168, 133] on p "Full Time Team Member at [GEOGRAPHIC_DATA][PERSON_NAME] of [GEOGRAPHIC_DATA]" at bounding box center [190, 135] width 82 height 8
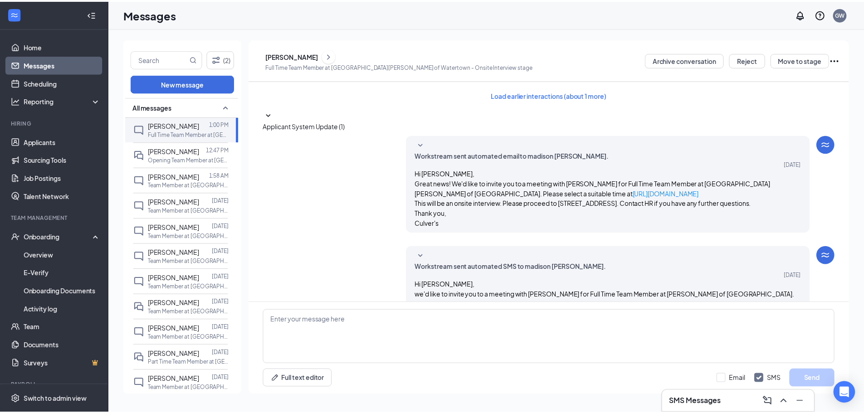
scroll to position [129, 0]
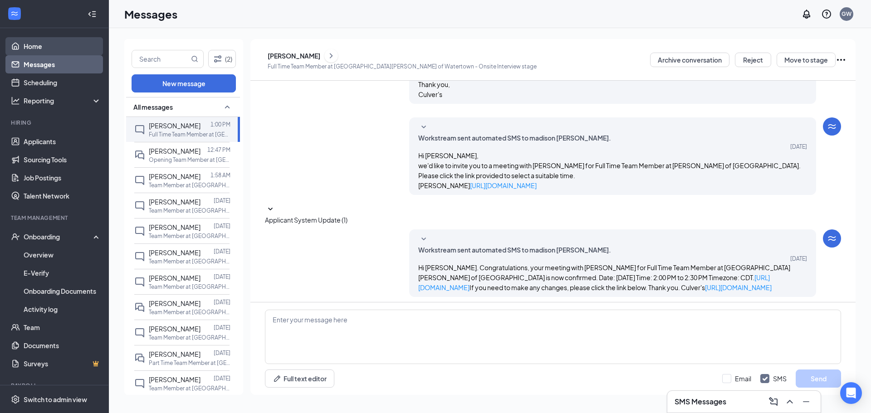
click at [38, 46] on link "Home" at bounding box center [63, 46] width 78 height 18
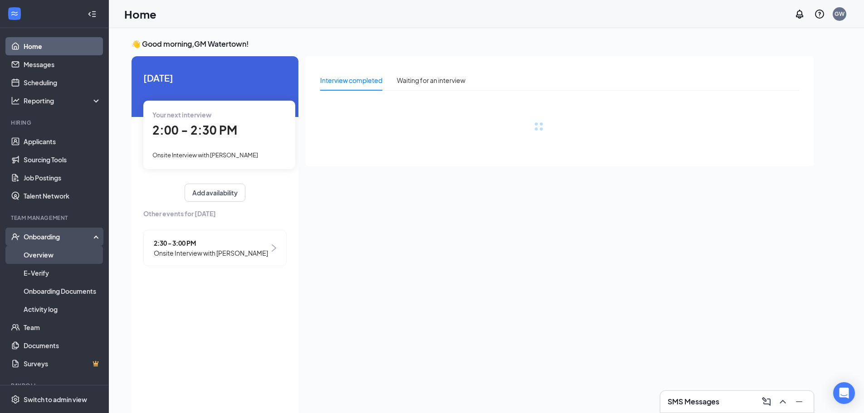
click at [49, 258] on link "Overview" at bounding box center [63, 255] width 78 height 18
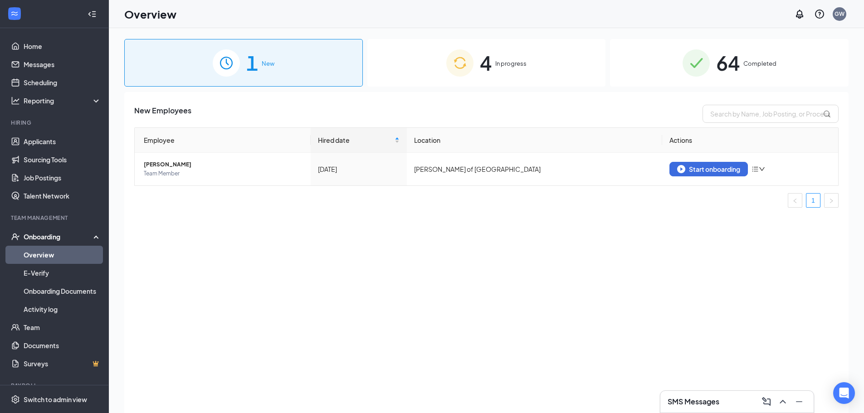
click at [497, 70] on div "4 In progress" at bounding box center [486, 63] width 239 height 48
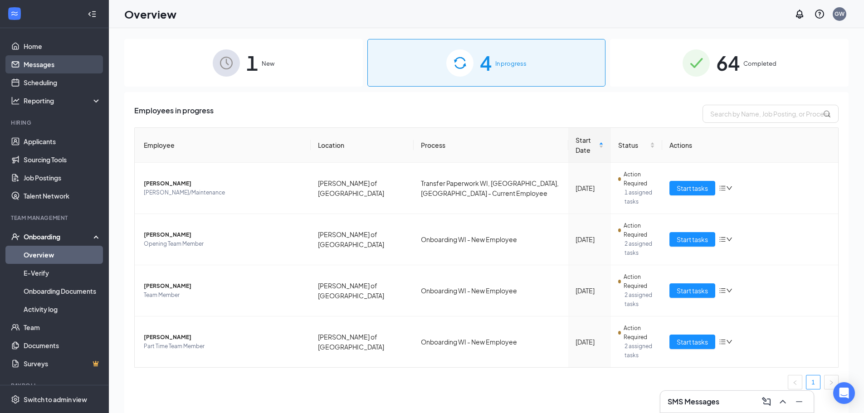
click at [57, 61] on link "Messages" at bounding box center [63, 64] width 78 height 18
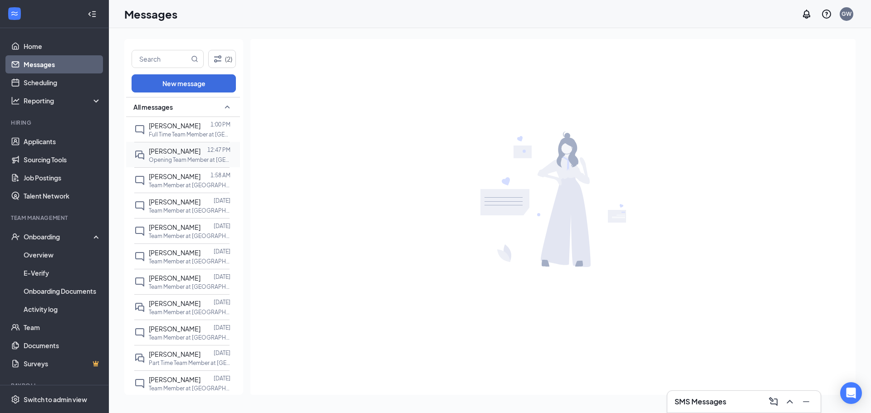
click at [168, 155] on span "[PERSON_NAME]" at bounding box center [175, 151] width 52 height 8
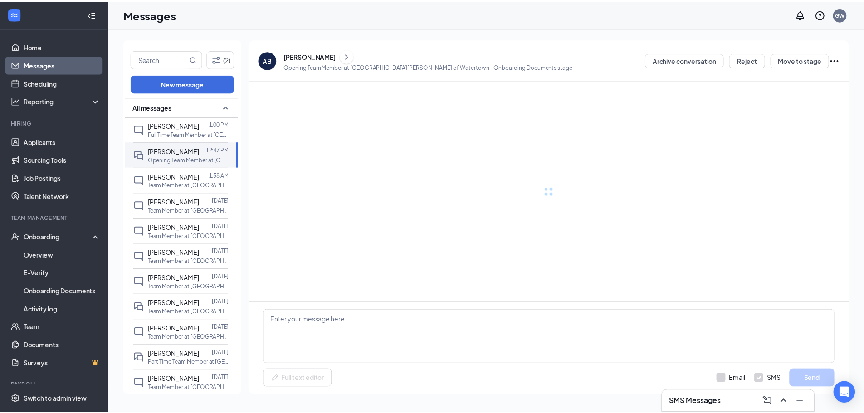
scroll to position [387, 0]
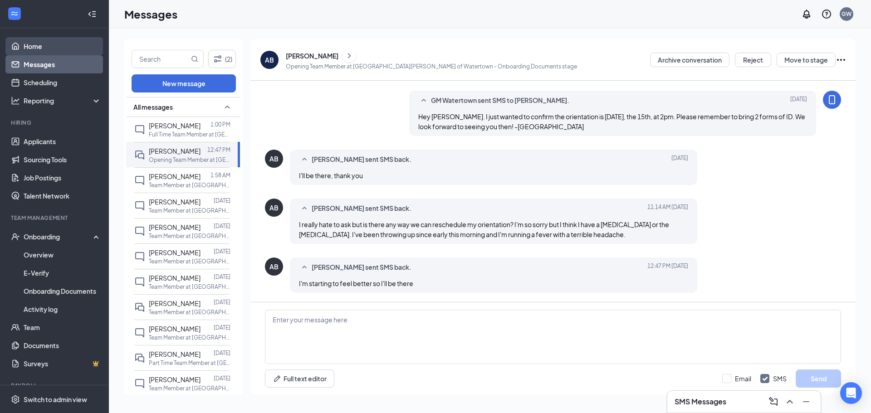
click at [36, 42] on link "Home" at bounding box center [63, 46] width 78 height 18
